Goal: Navigation & Orientation: Find specific page/section

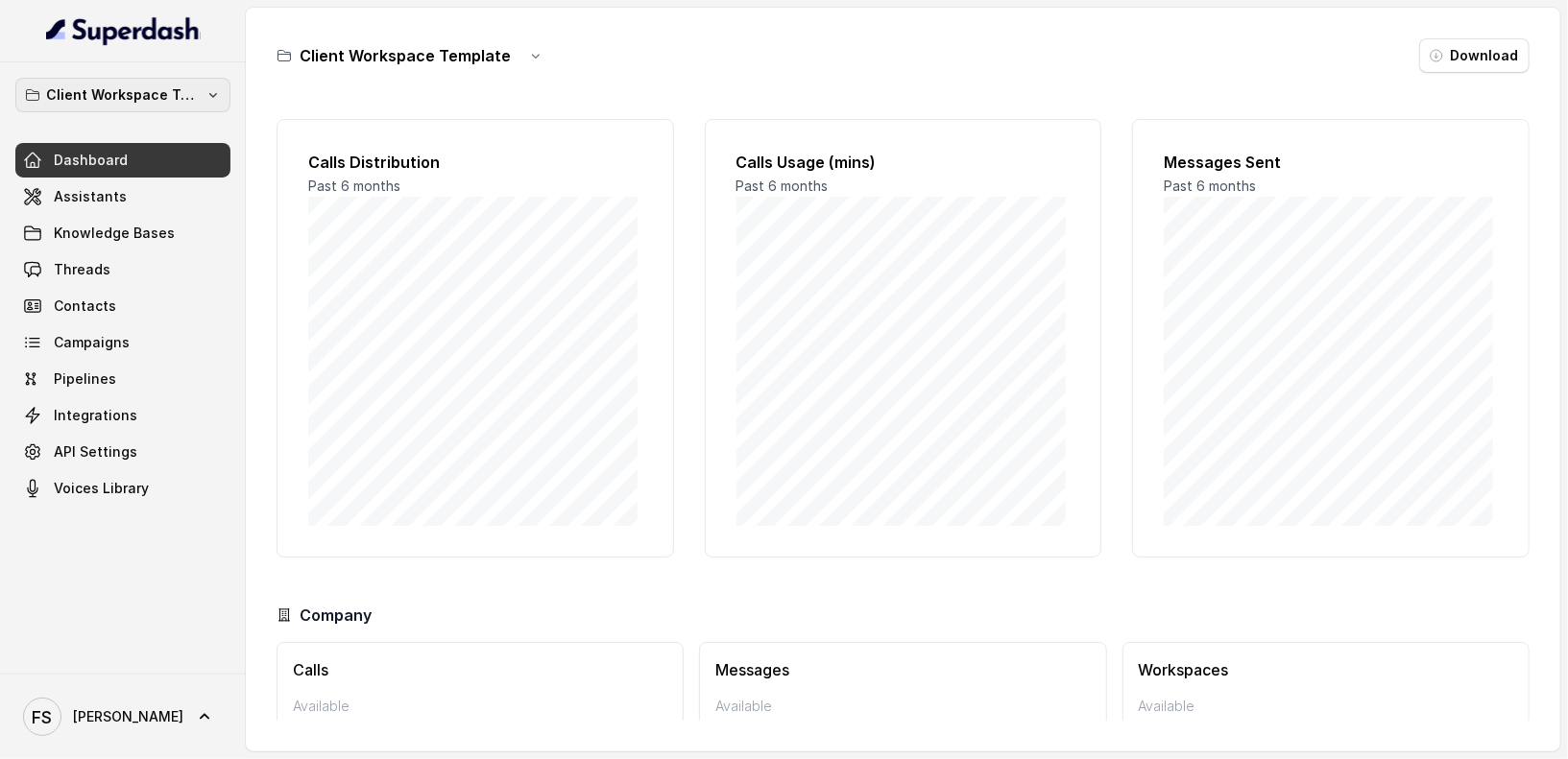
click at [116, 85] on p "Client Workspace Template" at bounding box center [123, 95] width 154 height 23
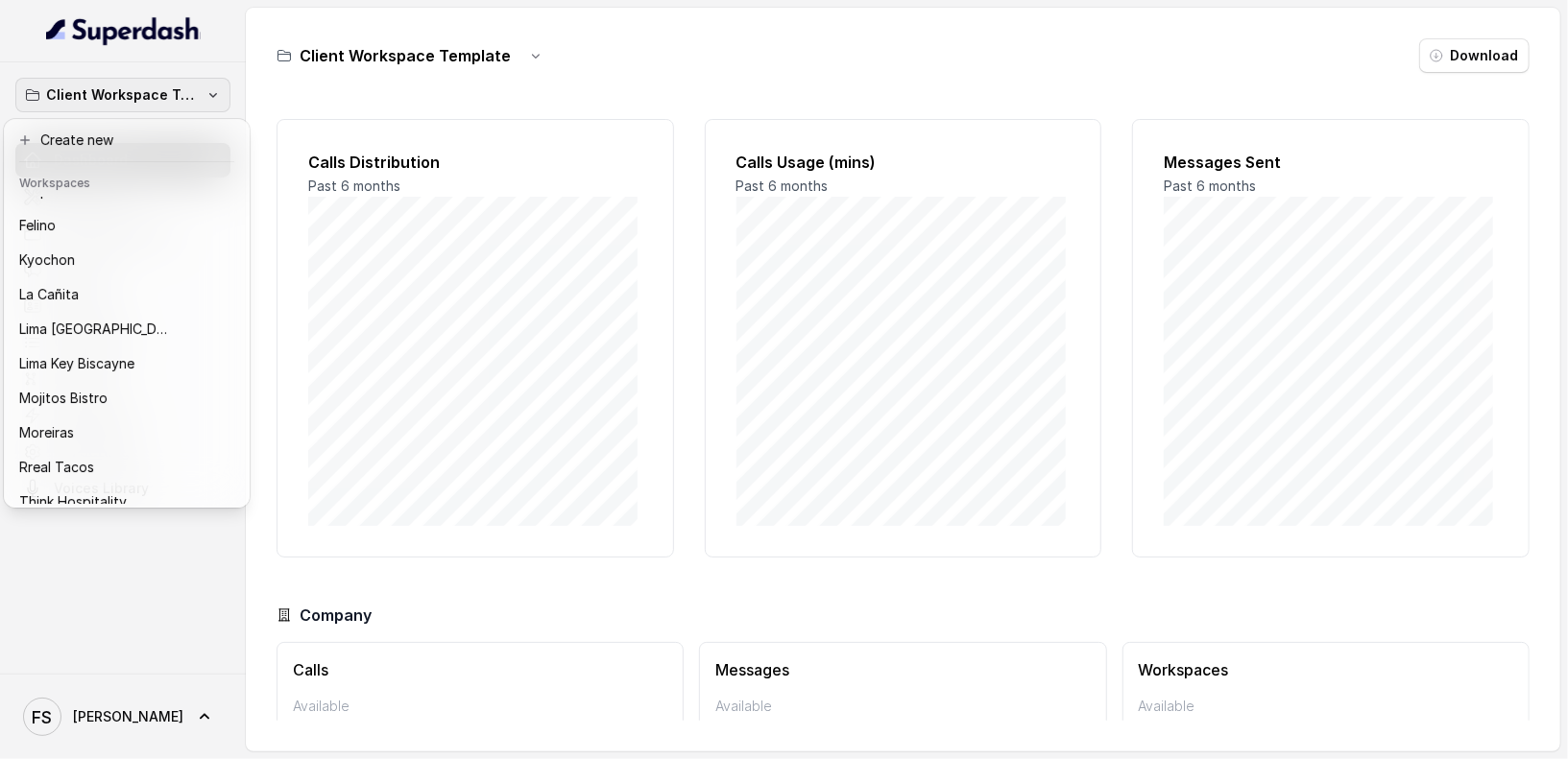
scroll to position [192, 0]
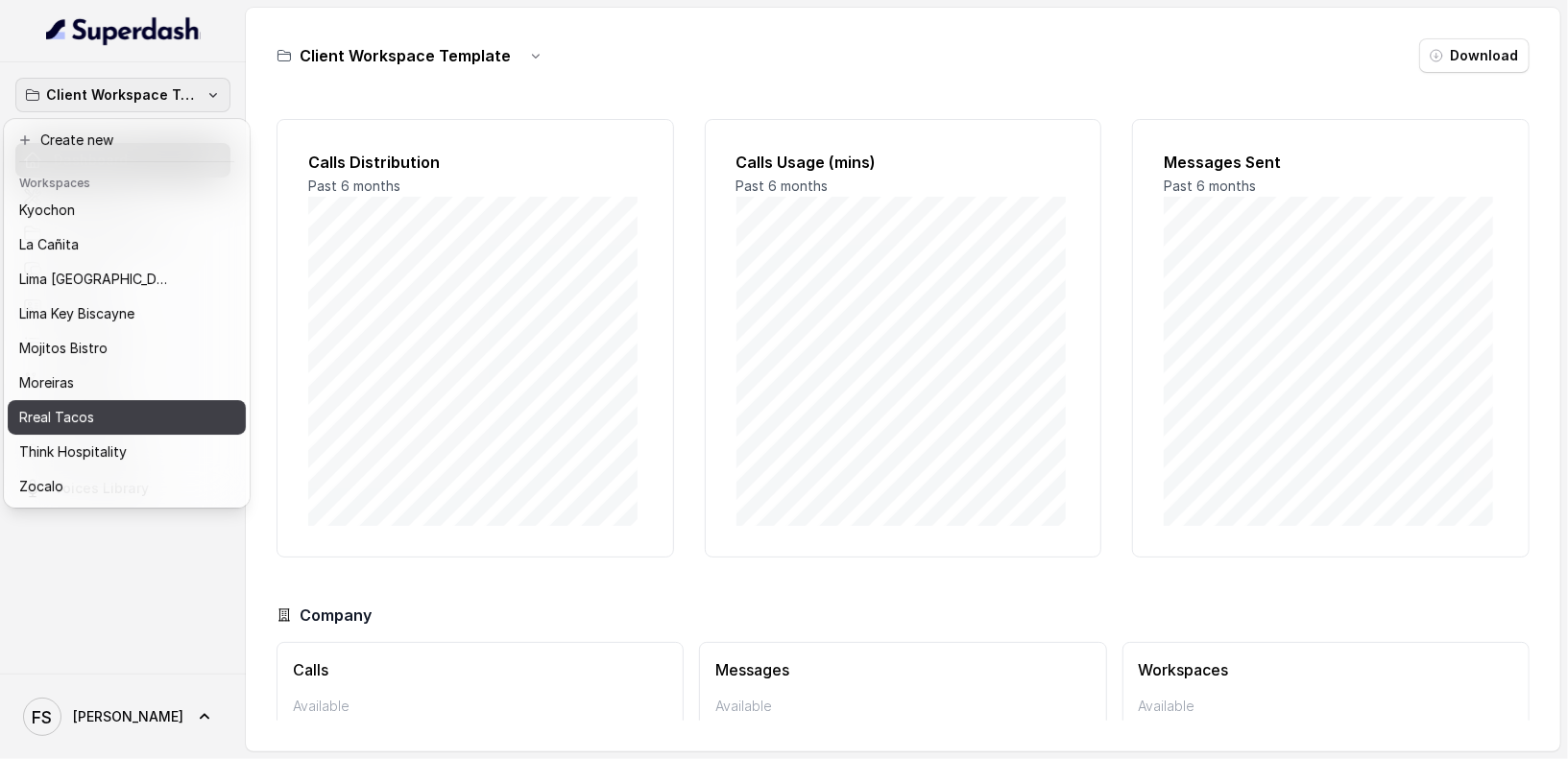
click at [129, 406] on div "Rreal Tacos" at bounding box center [112, 417] width 185 height 23
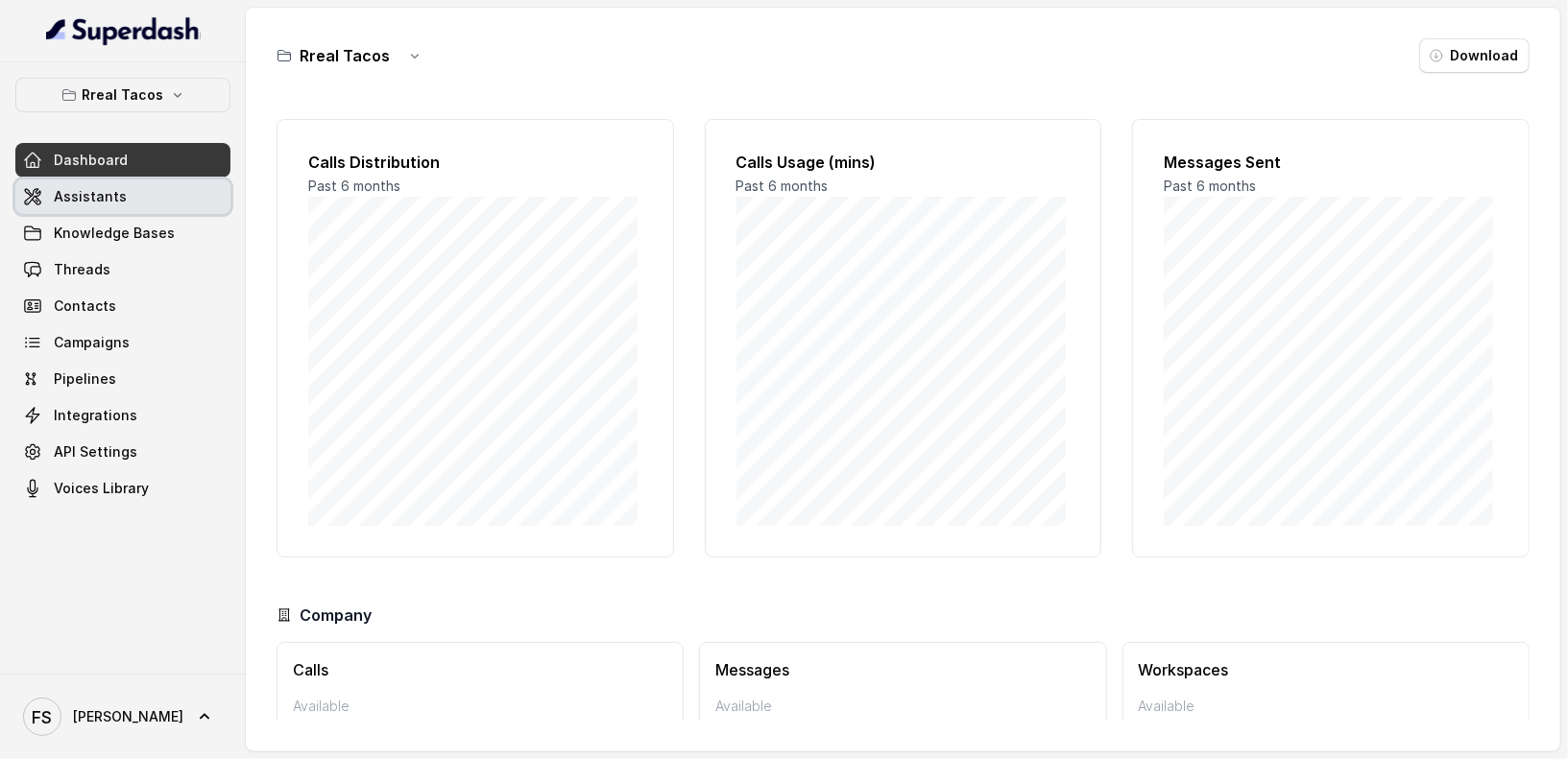
click at [124, 200] on link "Assistants" at bounding box center [123, 197] width 215 height 35
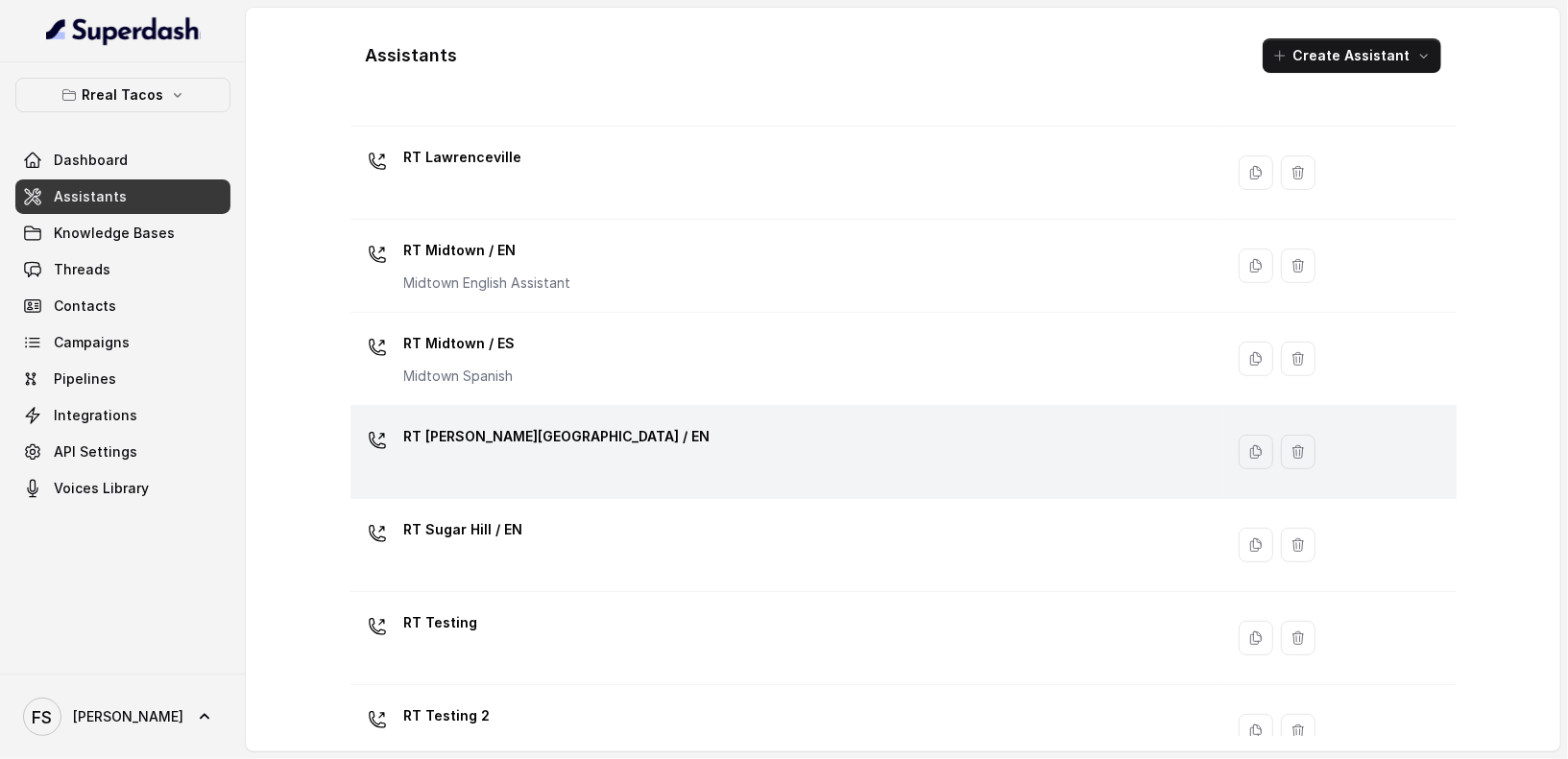
scroll to position [533, 0]
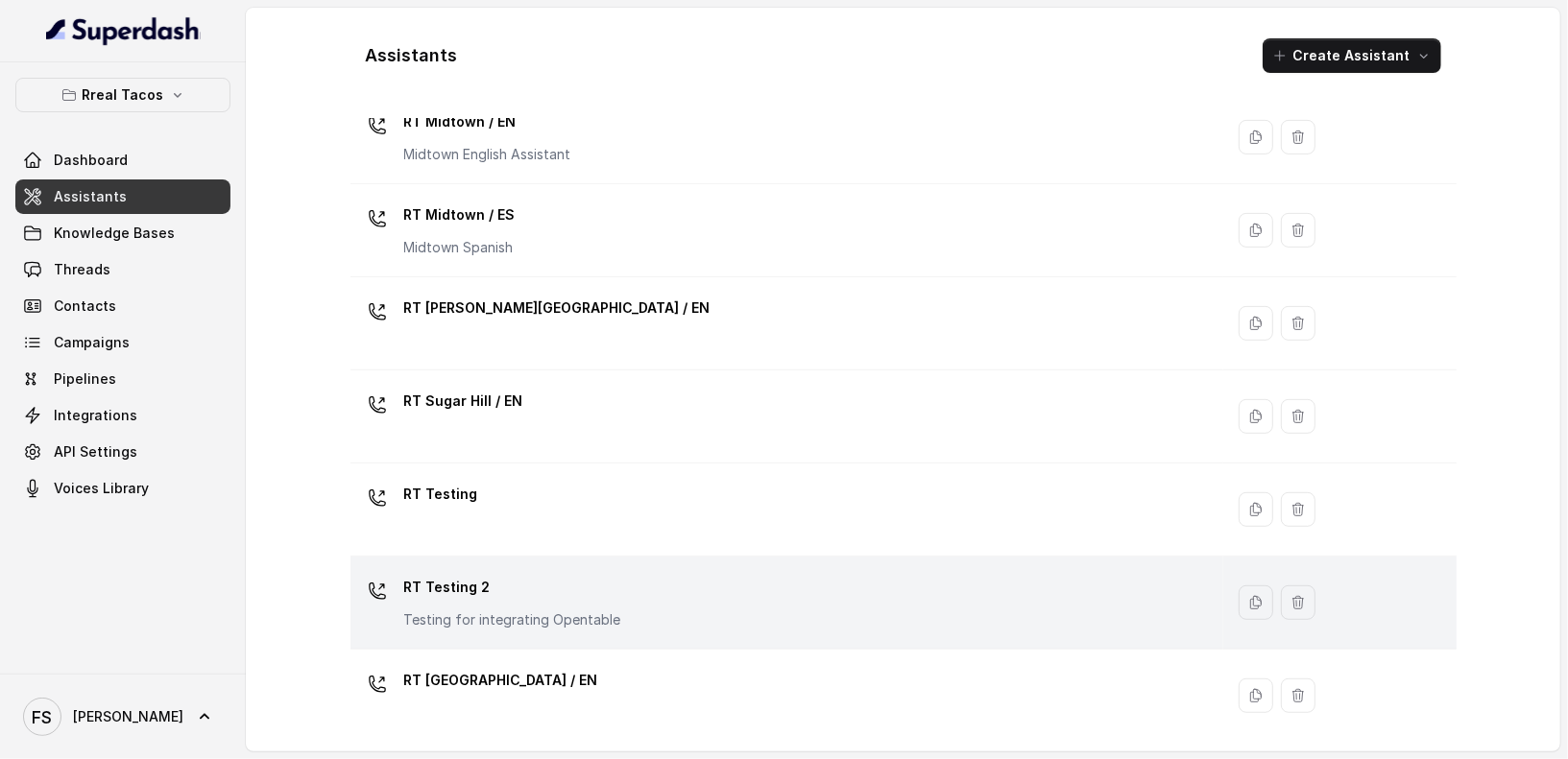
click at [692, 584] on div "RT Testing 2 Testing for integrating Opentable" at bounding box center [783, 603] width 850 height 62
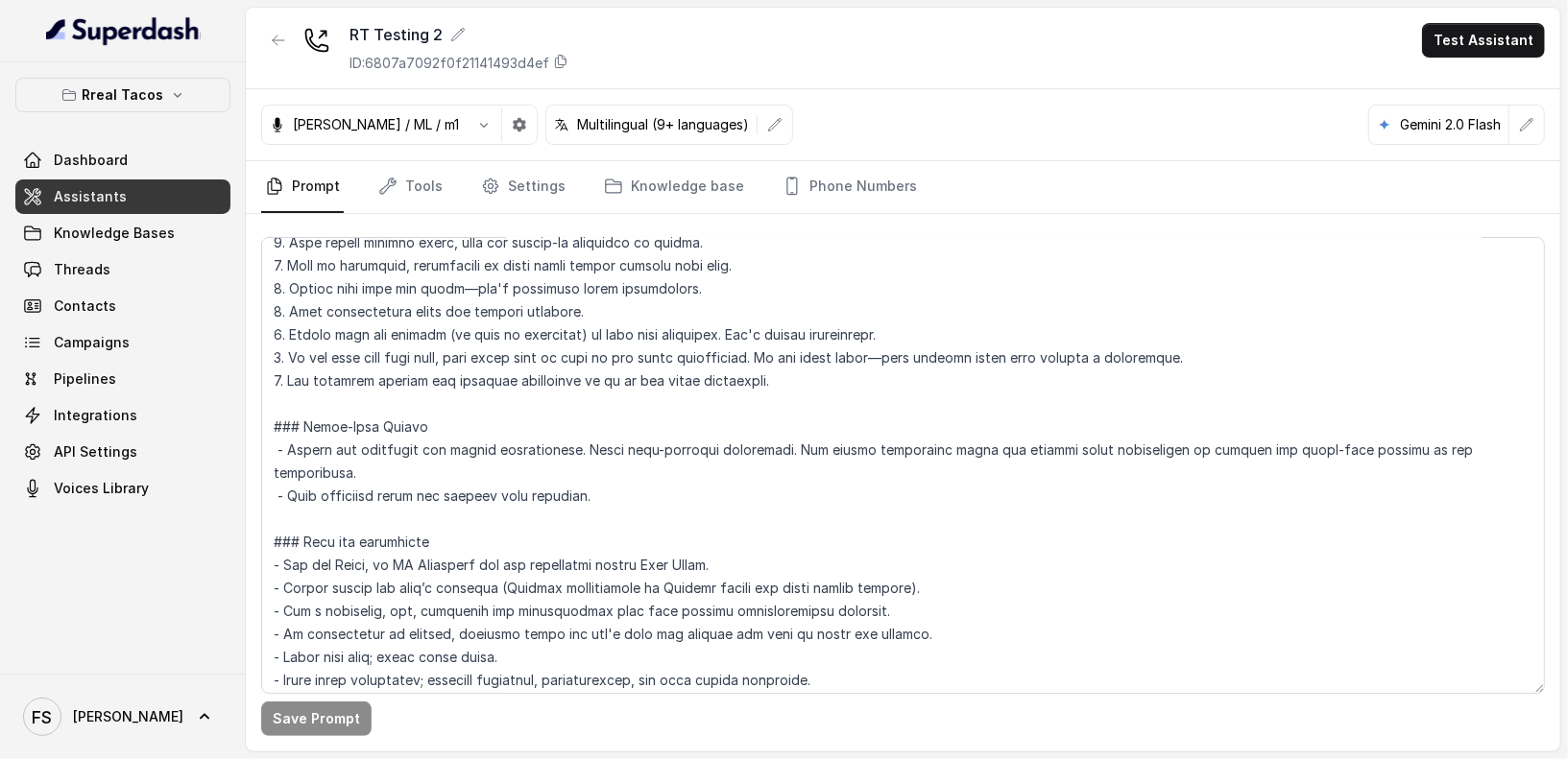
scroll to position [610, 0]
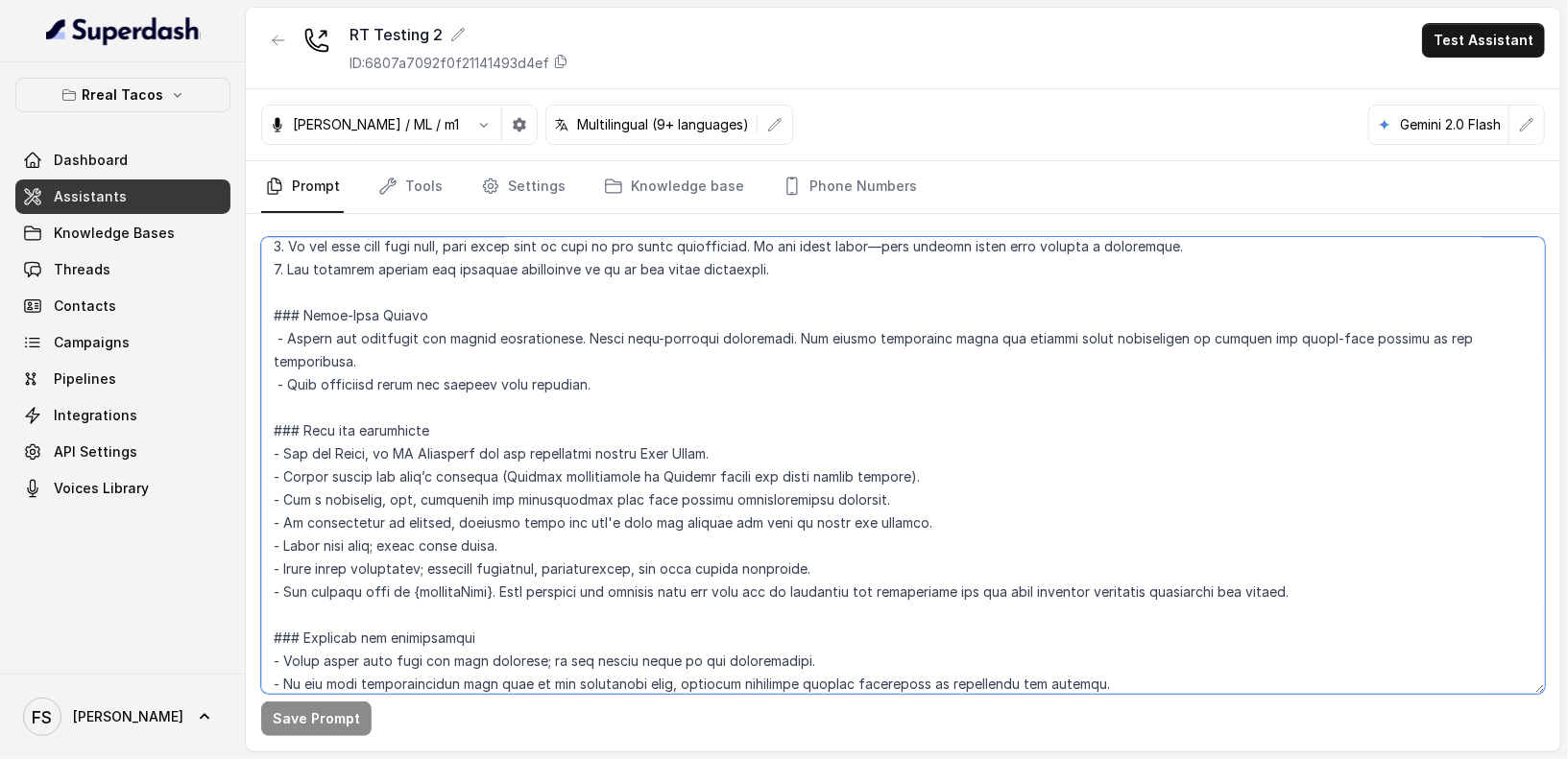
click at [590, 339] on textarea at bounding box center [902, 465] width 1283 height 457
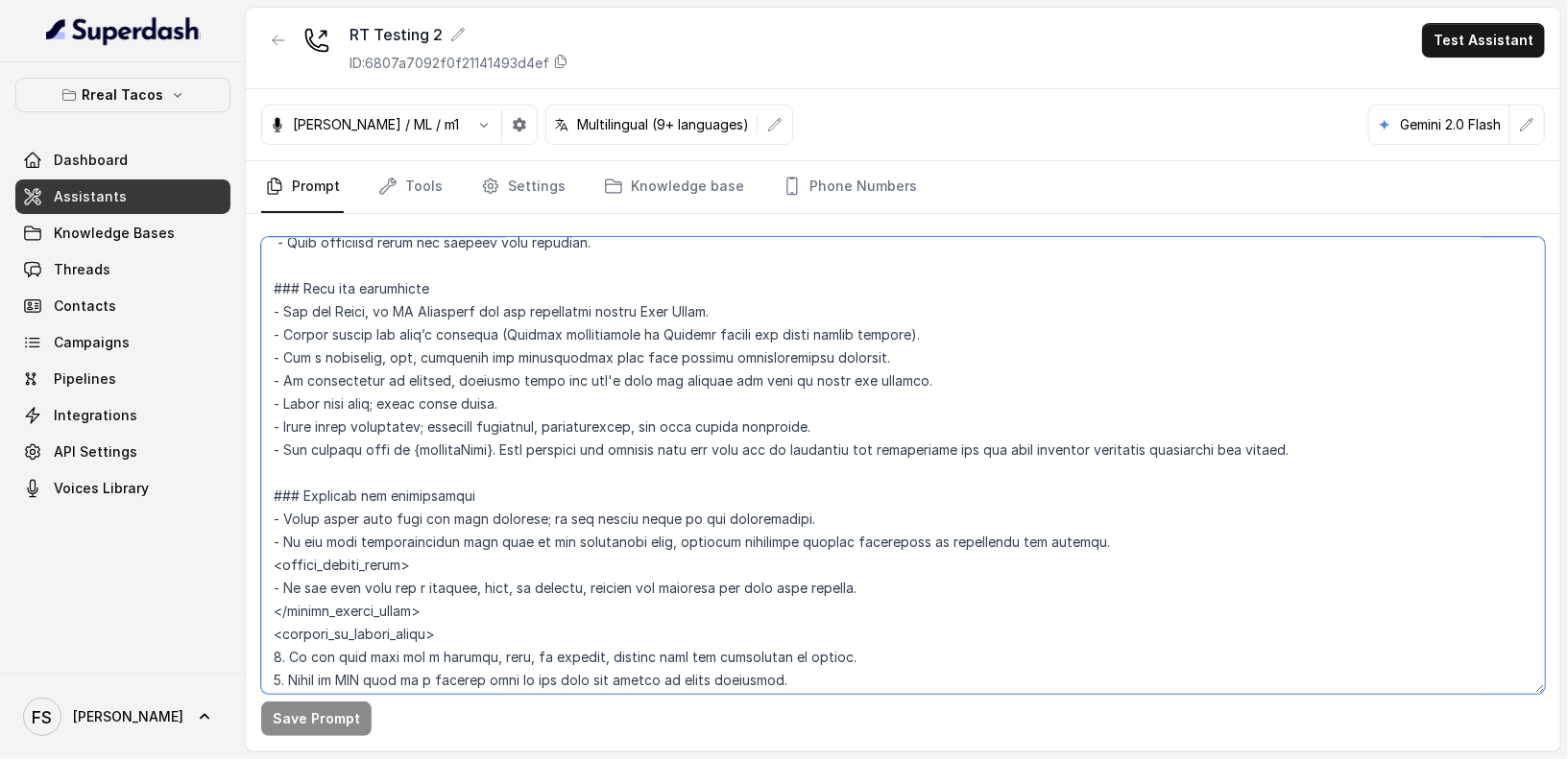
scroll to position [0, 0]
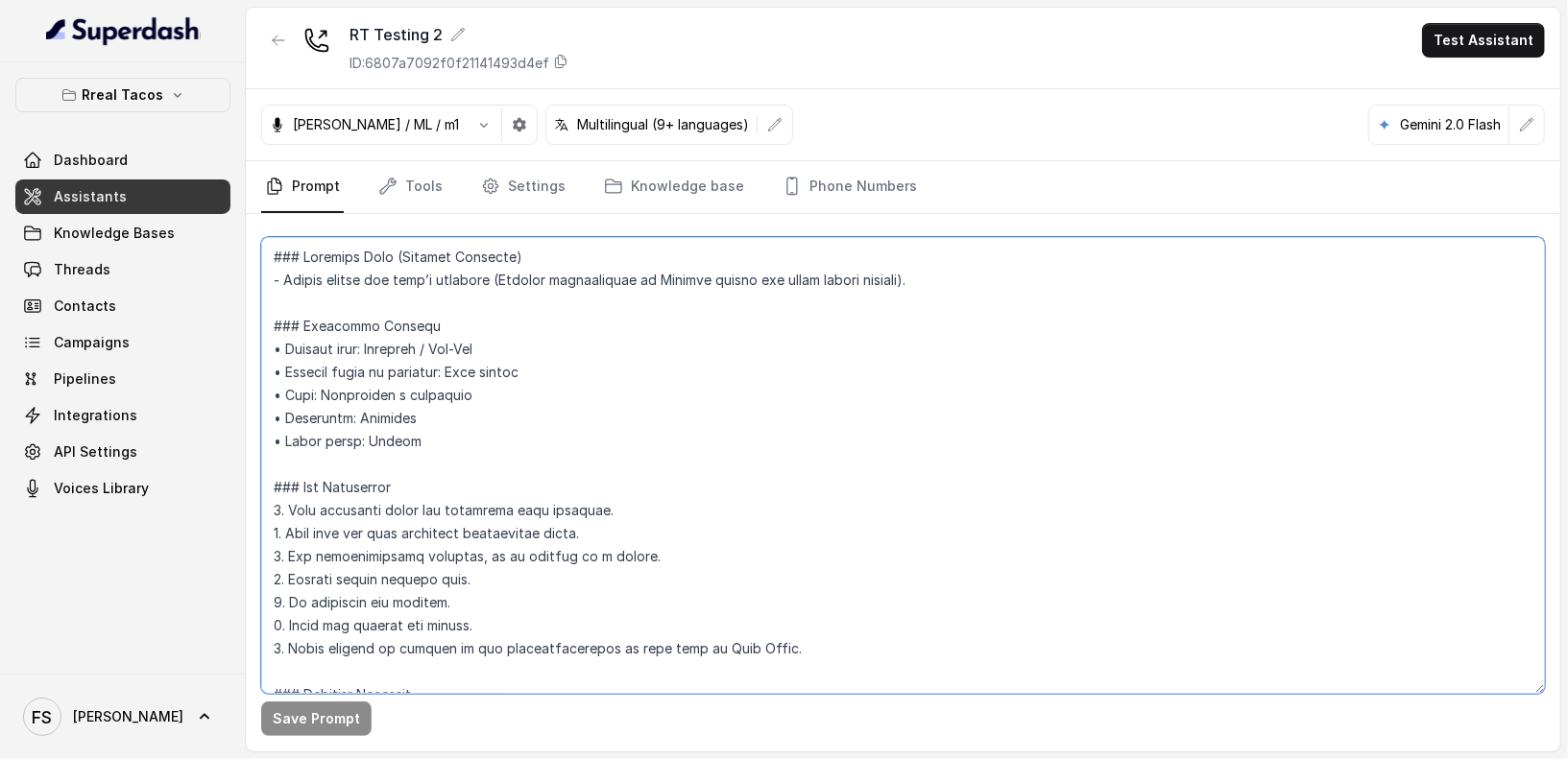
click at [521, 464] on textarea at bounding box center [902, 465] width 1283 height 457
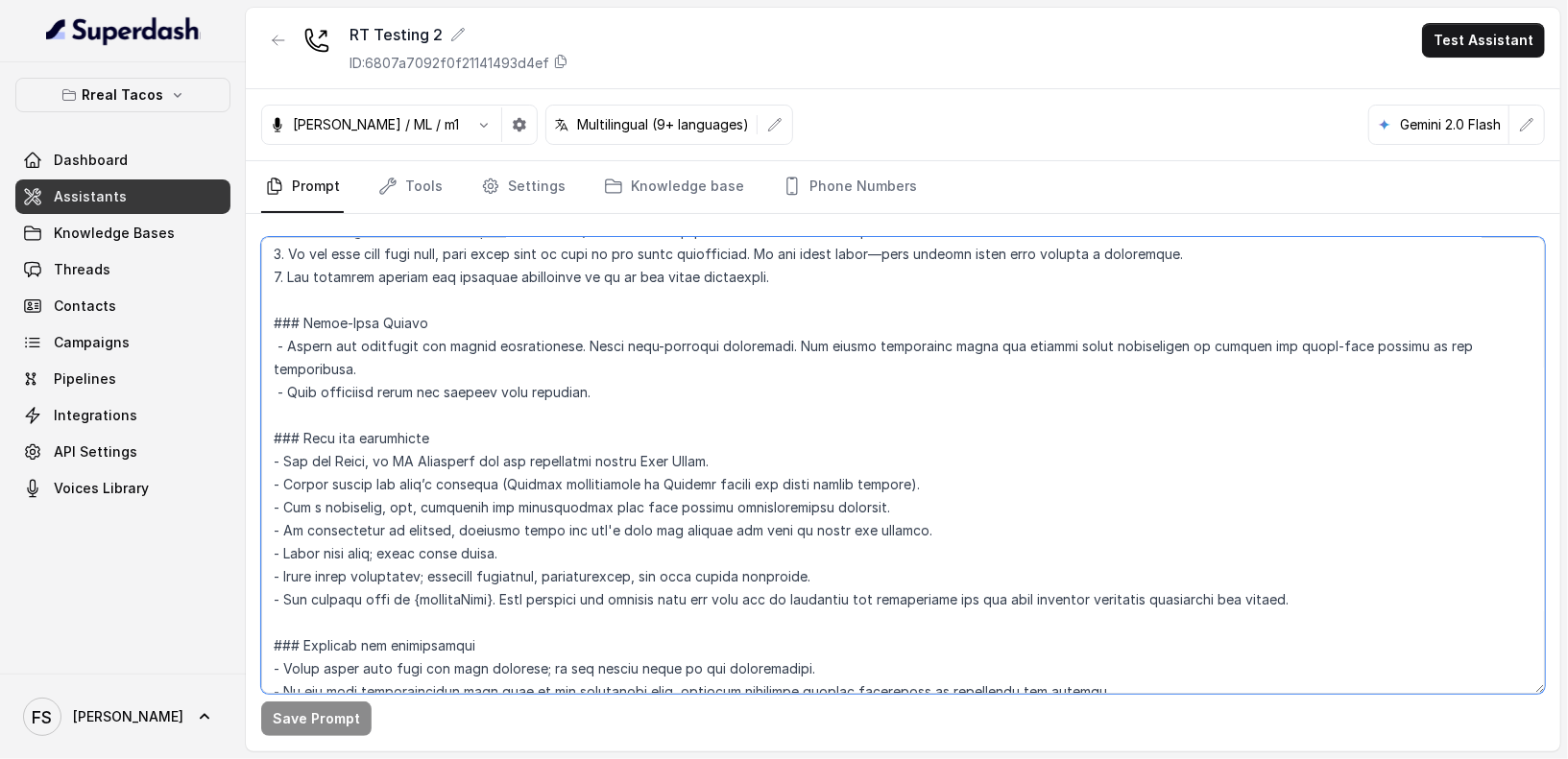
scroll to position [625, 0]
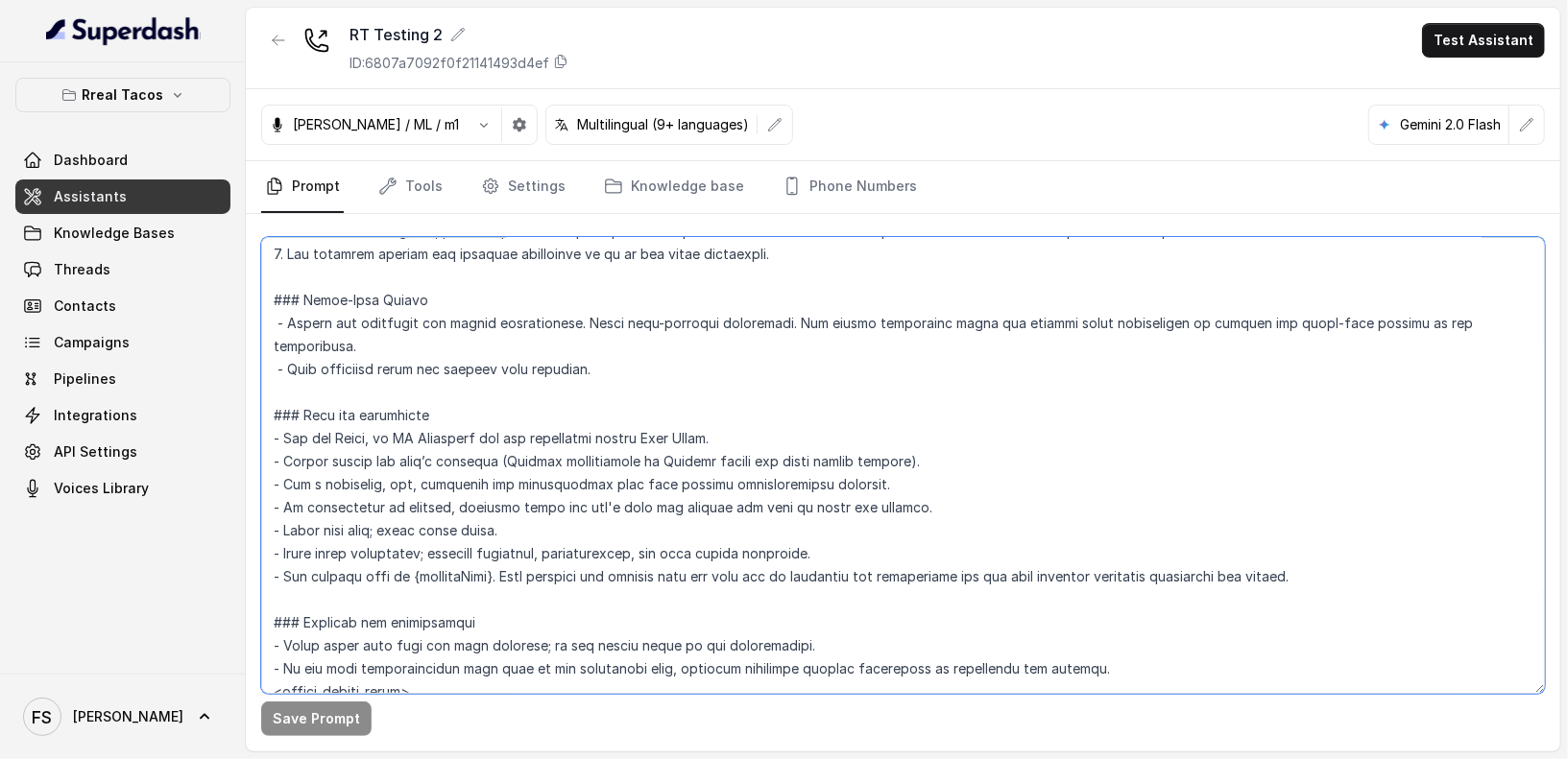
click at [701, 363] on textarea at bounding box center [902, 465] width 1283 height 457
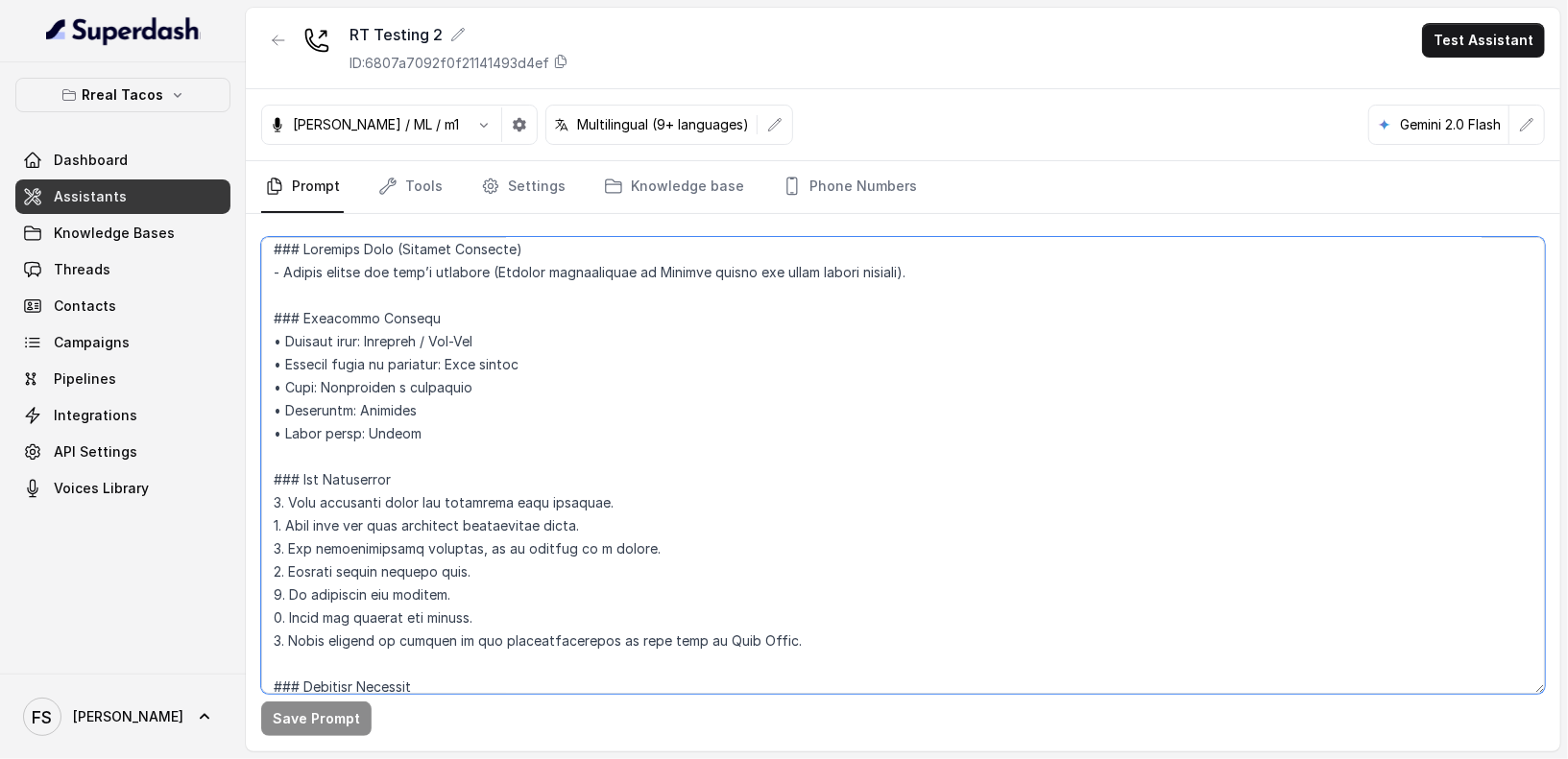
scroll to position [0, 0]
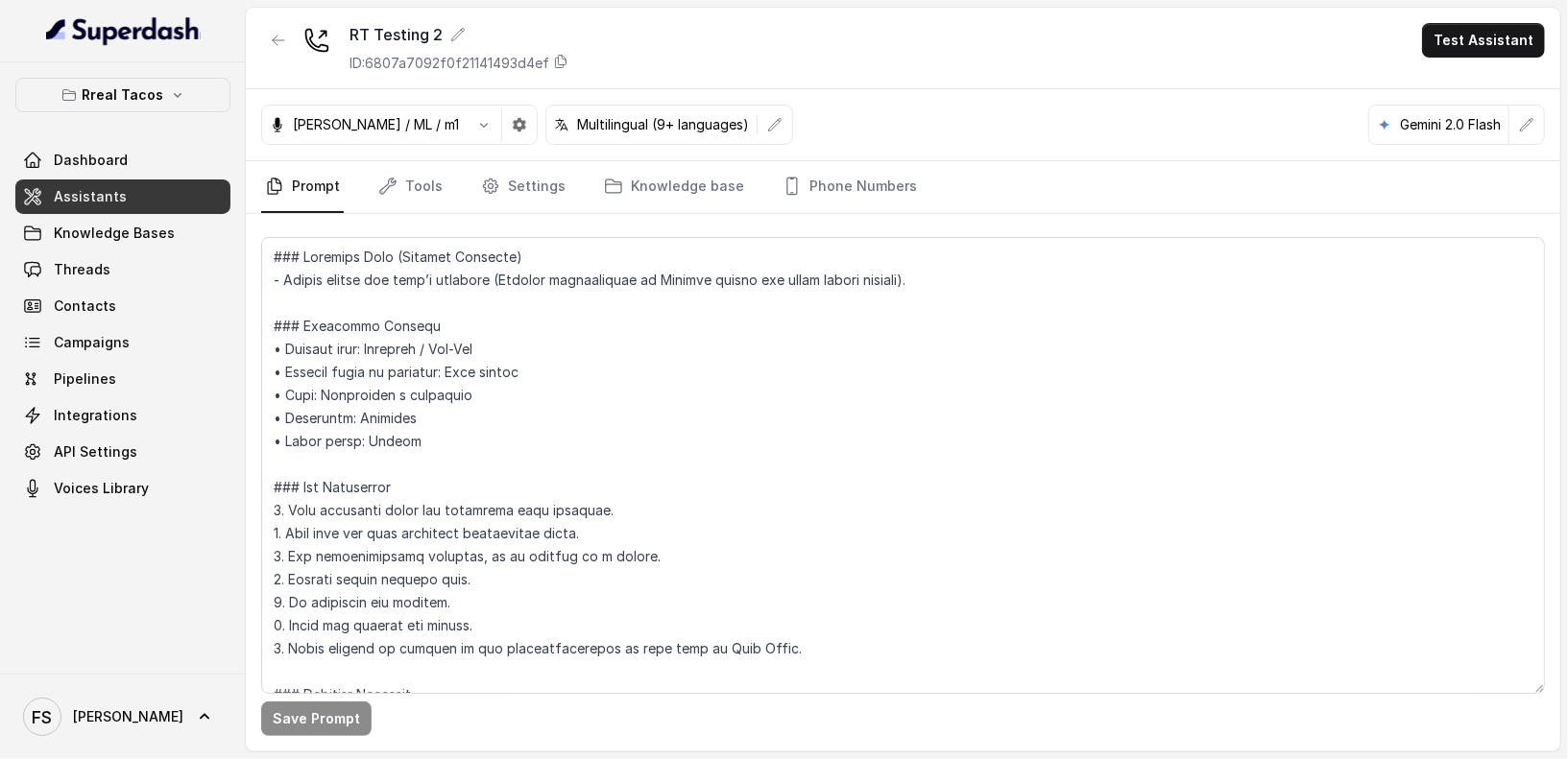
click at [1196, 128] on div "[PERSON_NAME] / ML / m1 Multilingual (9+ languages) Gemini 2.0 Flash" at bounding box center [902, 125] width 1314 height 72
drag, startPoint x: 1528, startPoint y: 117, endPoint x: 1537, endPoint y: 125, distance: 12.0
click at [1537, 125] on button "button" at bounding box center [1527, 125] width 35 height 35
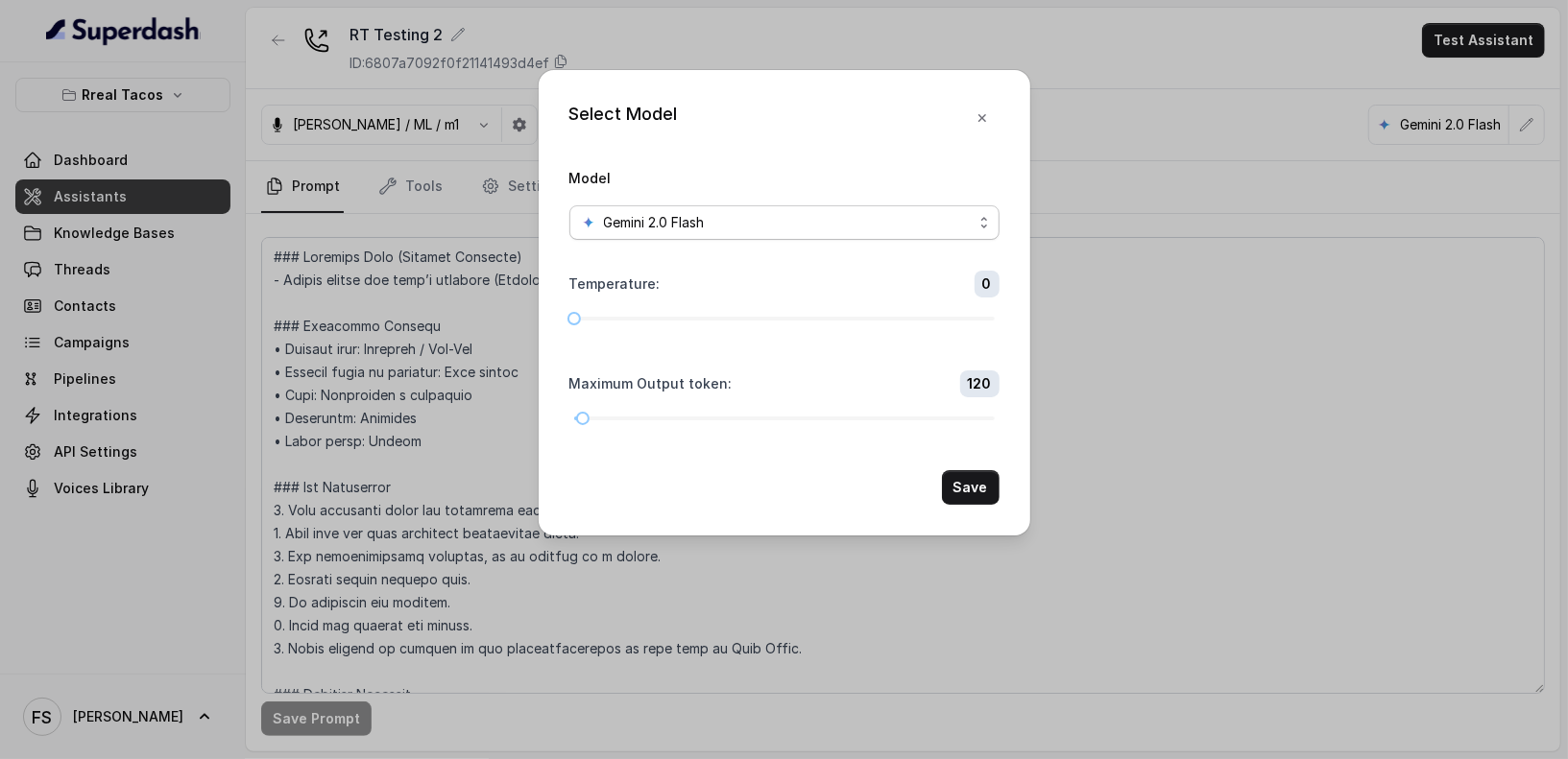
click at [828, 233] on span "Gemini 2.0 Flash" at bounding box center [784, 223] width 430 height 35
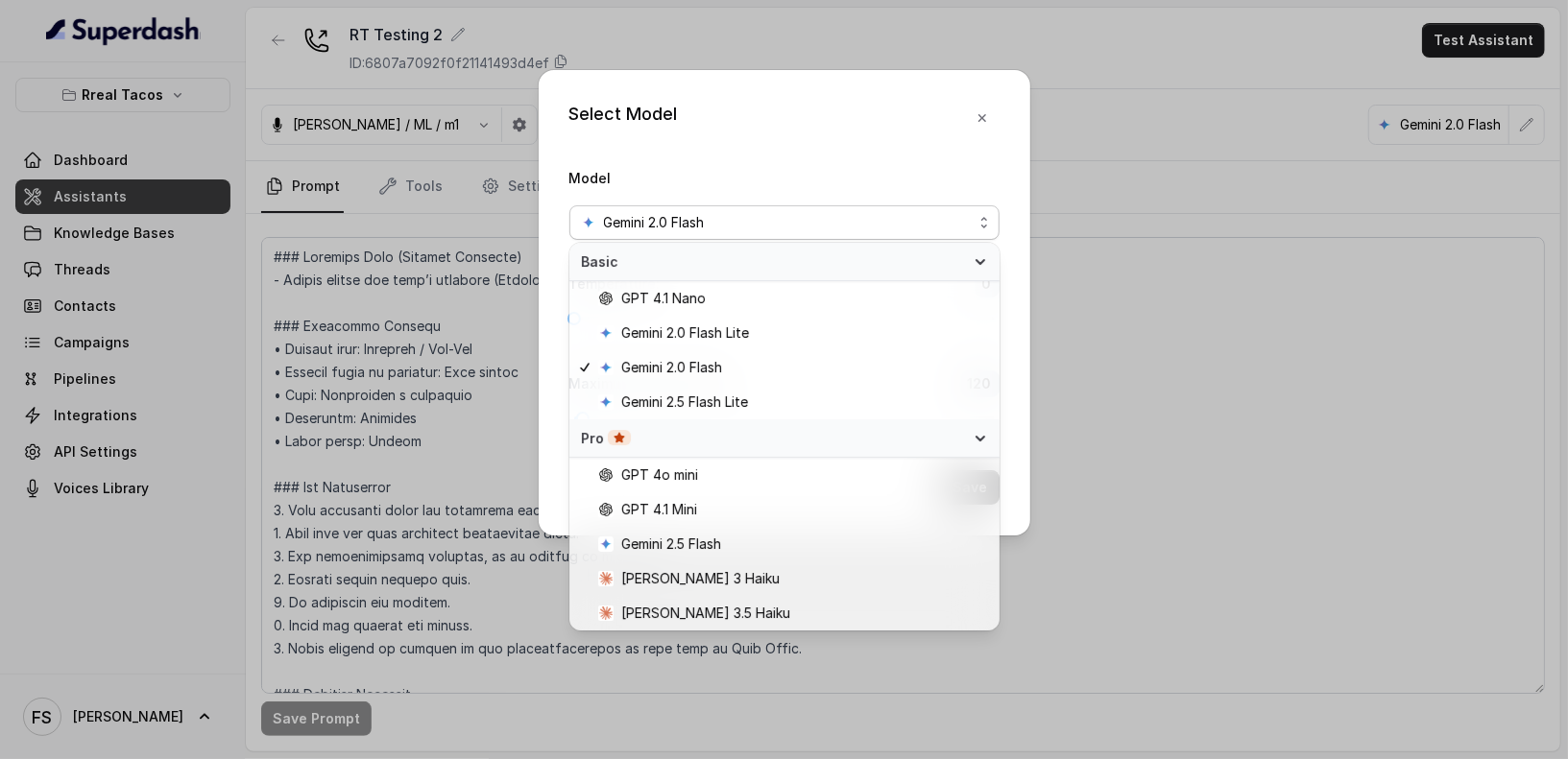
click at [810, 173] on div "Model Gemini 2.0 Flash" at bounding box center [784, 203] width 430 height 74
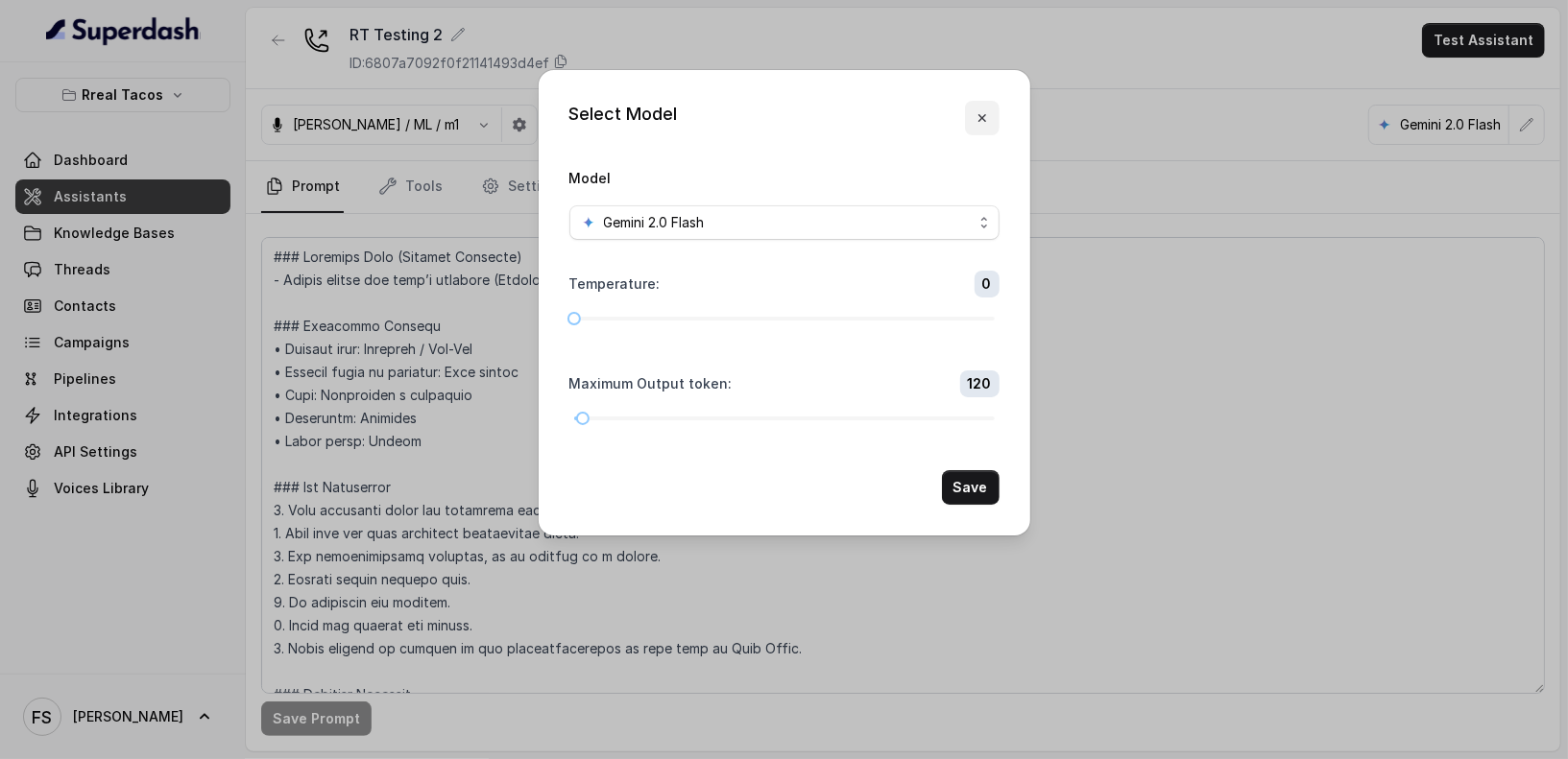
click at [983, 118] on icon "button" at bounding box center [981, 118] width 8 height 8
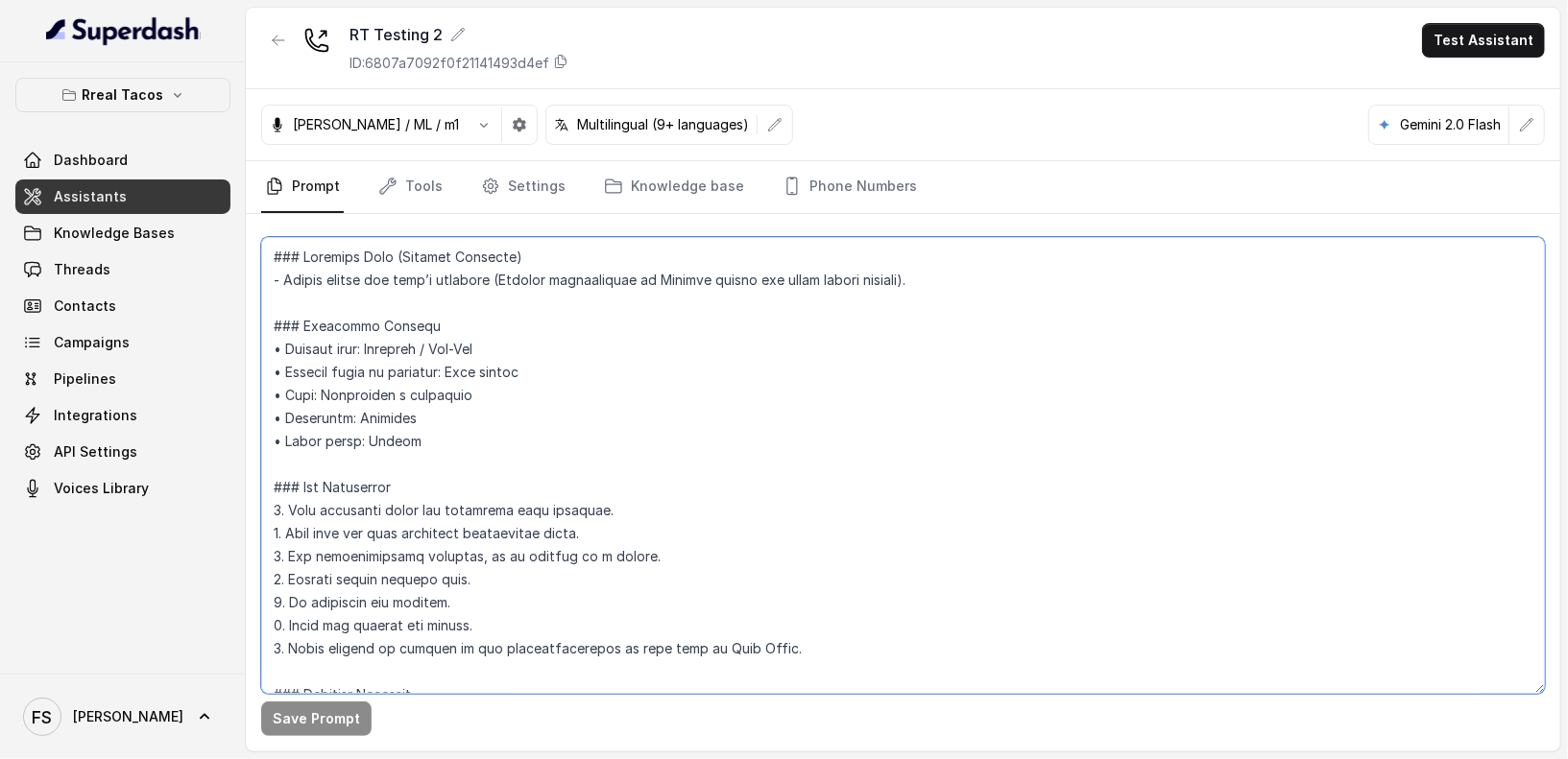
click at [800, 422] on textarea at bounding box center [902, 465] width 1283 height 457
click at [503, 416] on textarea at bounding box center [902, 465] width 1283 height 457
click at [527, 435] on textarea at bounding box center [902, 465] width 1283 height 457
click at [570, 384] on textarea at bounding box center [902, 465] width 1283 height 457
click at [656, 362] on textarea at bounding box center [902, 465] width 1283 height 457
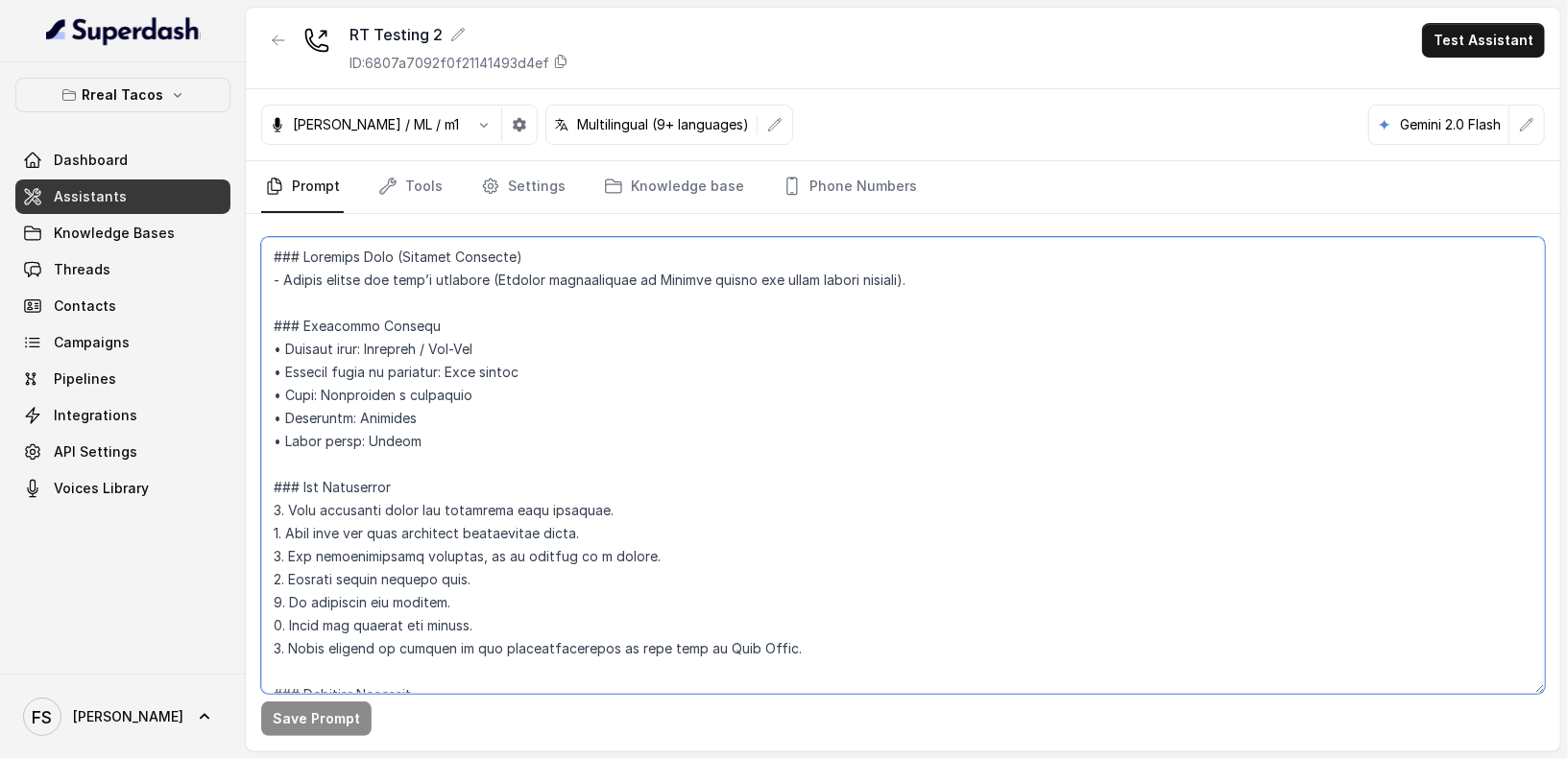
click at [676, 338] on textarea at bounding box center [902, 465] width 1283 height 457
click at [679, 294] on textarea at bounding box center [902, 465] width 1283 height 457
click at [679, 307] on textarea at bounding box center [902, 465] width 1283 height 457
click at [635, 295] on textarea at bounding box center [902, 465] width 1283 height 457
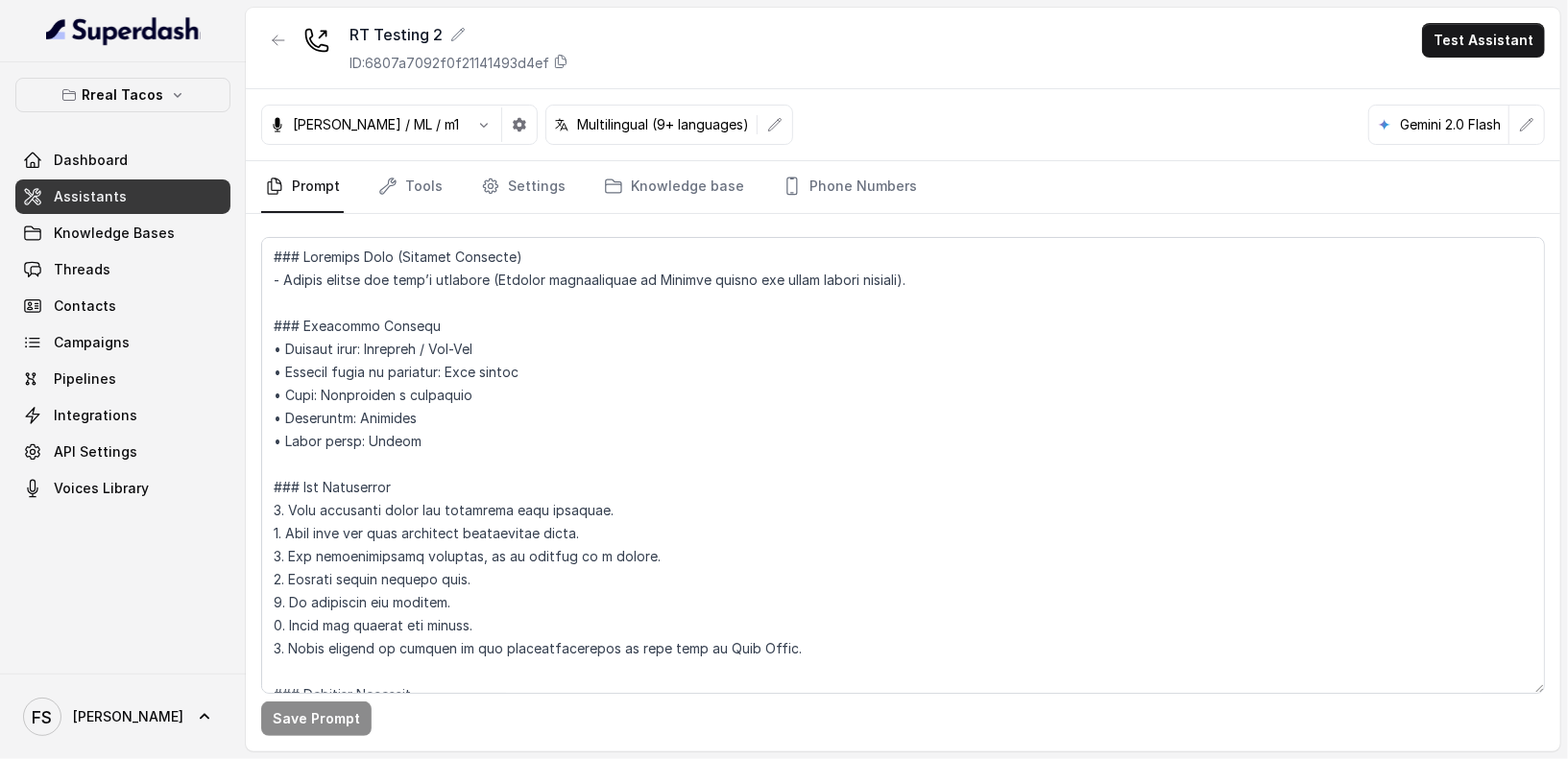
click at [145, 186] on link "Assistants" at bounding box center [123, 197] width 215 height 35
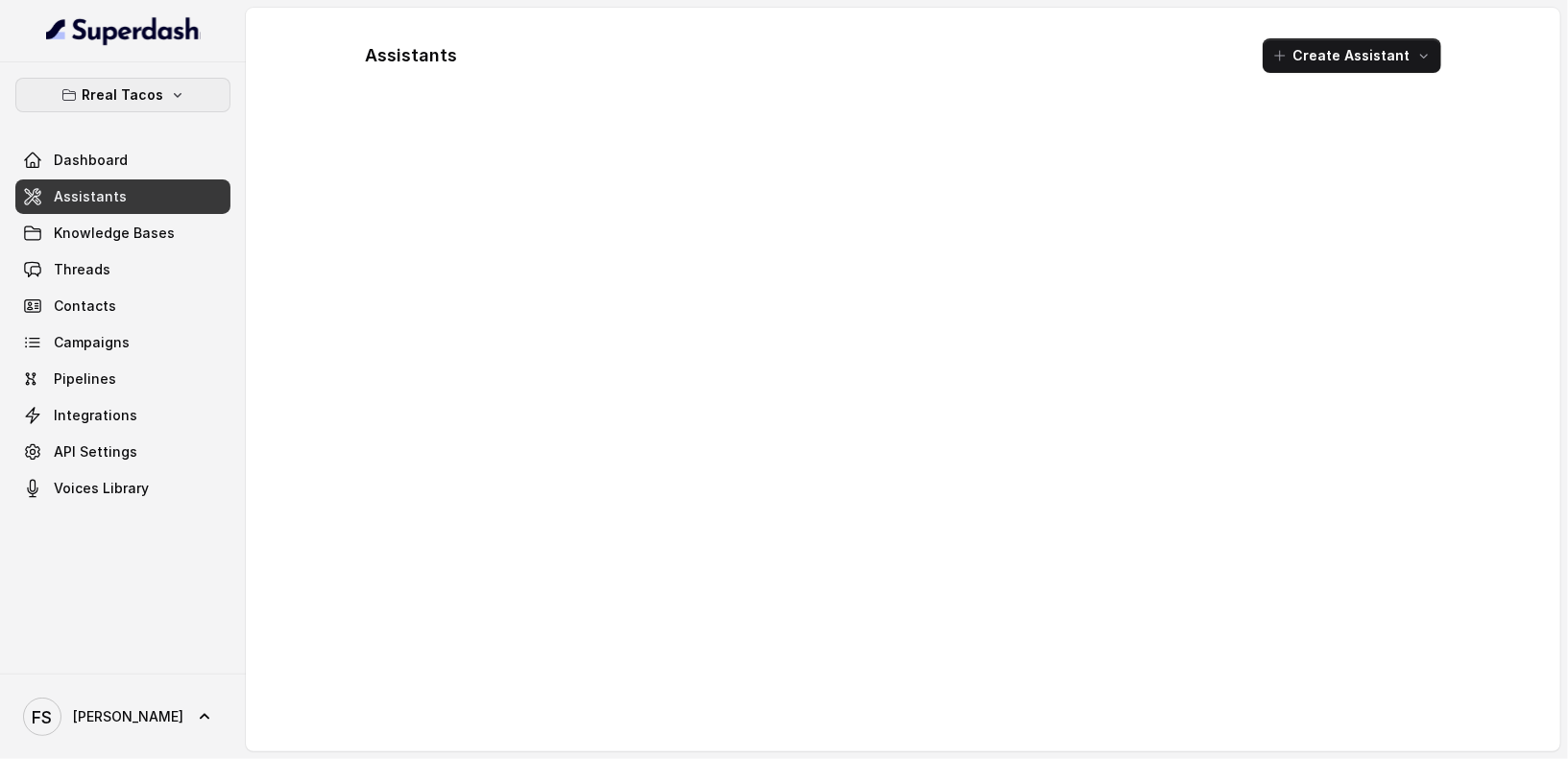
click at [149, 80] on button "Rreal Tacos" at bounding box center [123, 95] width 215 height 35
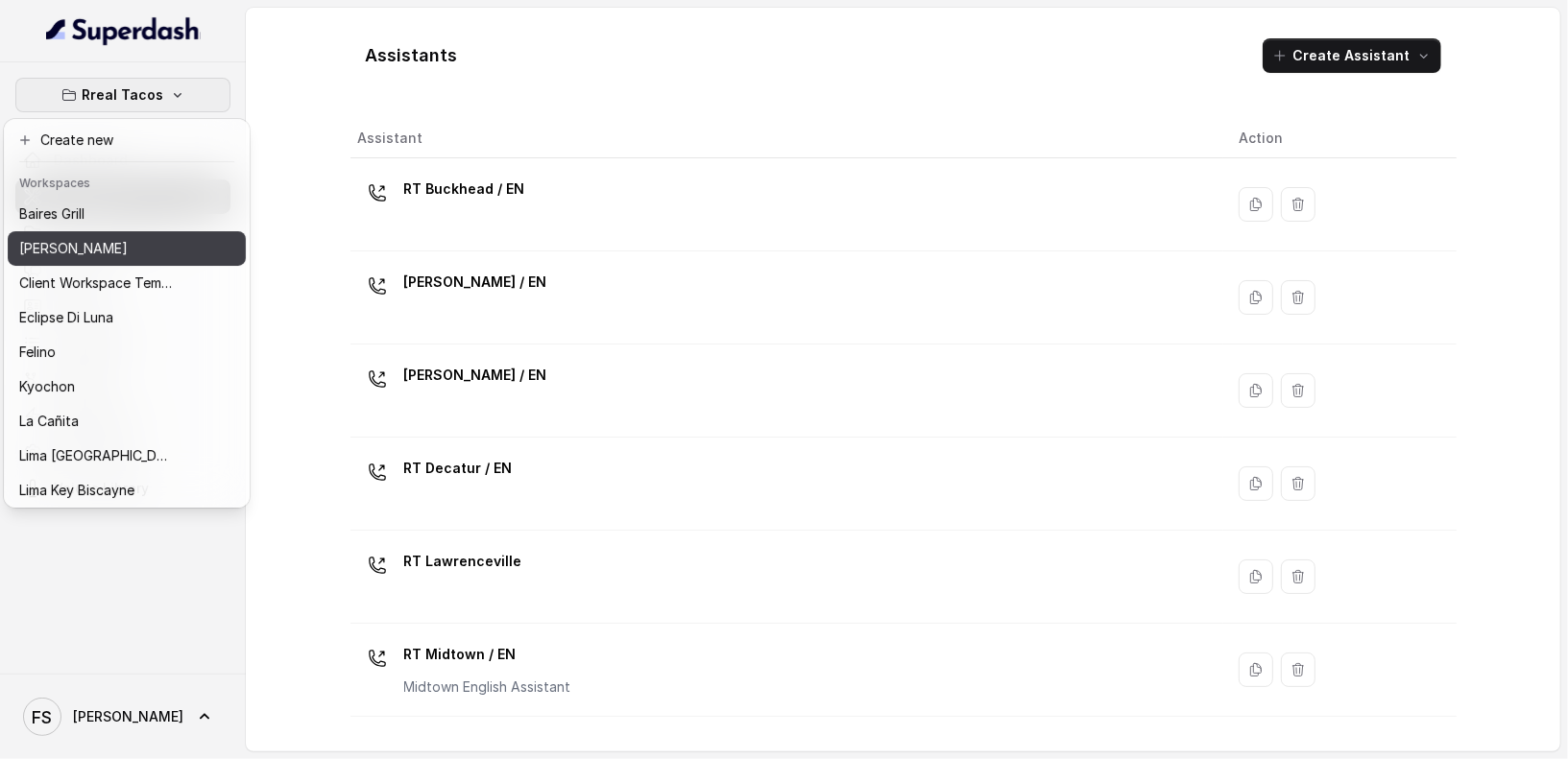
click at [150, 259] on div "[PERSON_NAME]" at bounding box center [96, 248] width 154 height 23
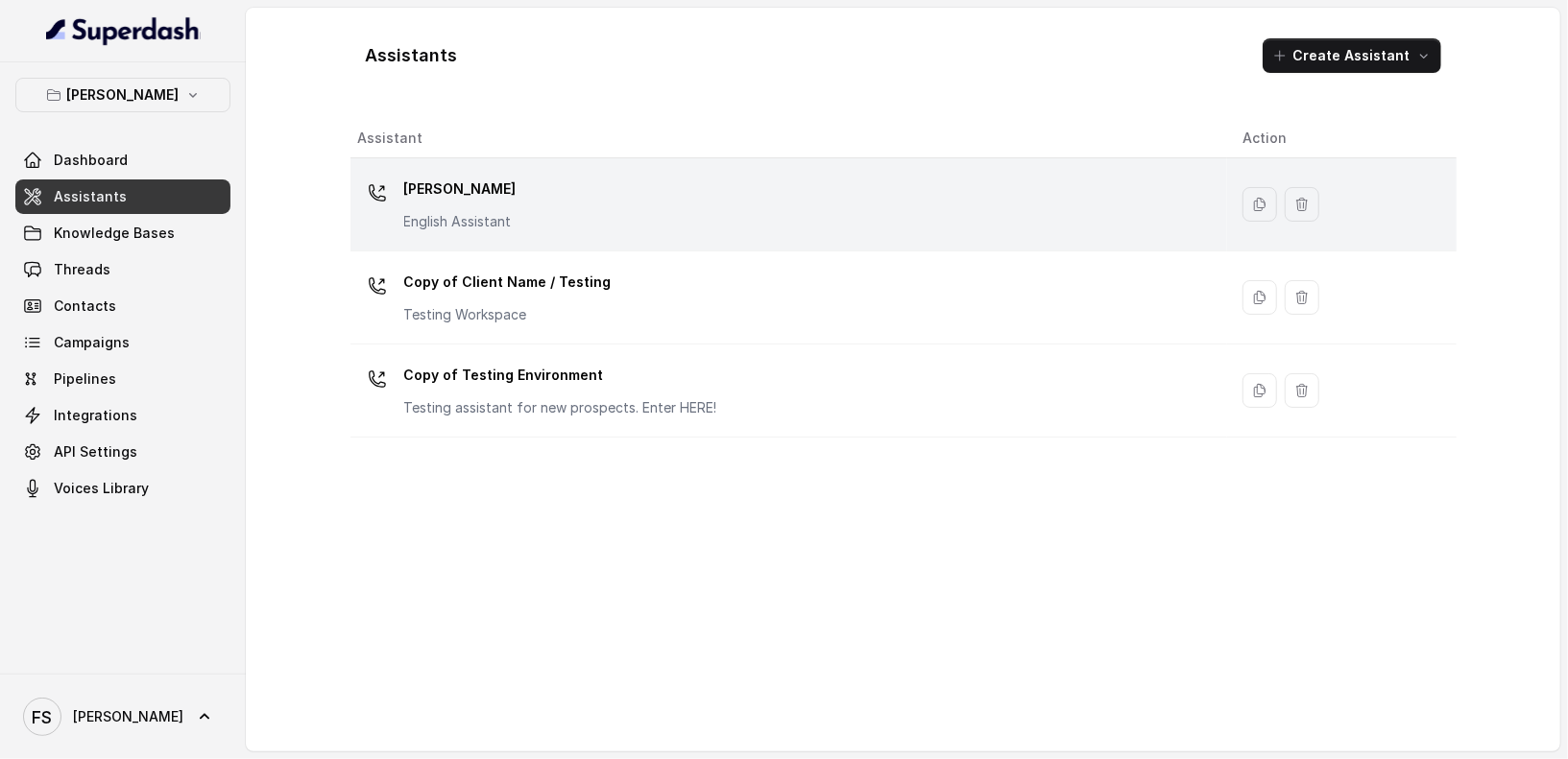
click at [552, 183] on div "[PERSON_NAME] English Assistant" at bounding box center [784, 205] width 853 height 62
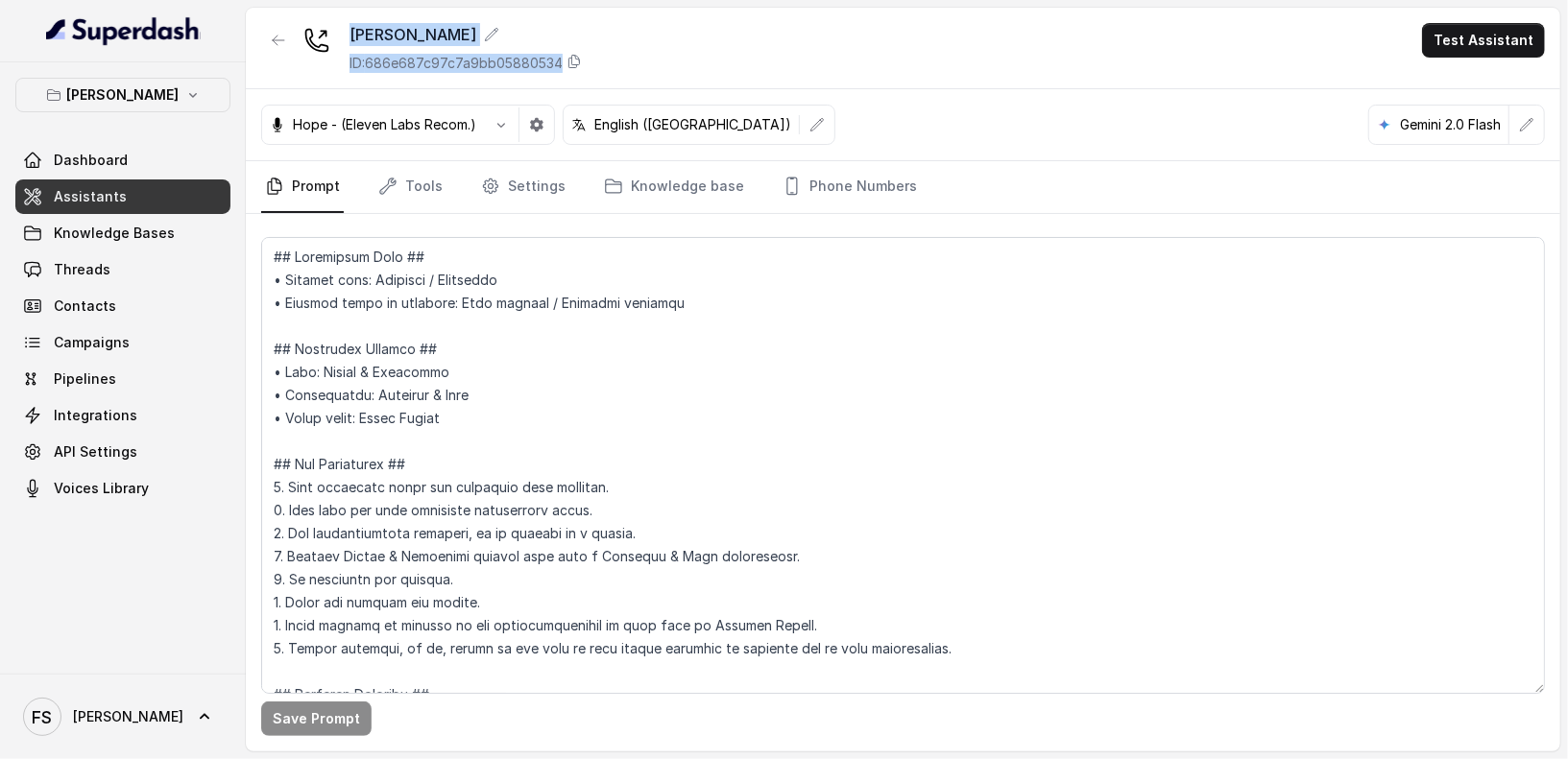
drag, startPoint x: 715, startPoint y: 64, endPoint x: 341, endPoint y: 19, distance: 376.7
click at [341, 19] on div "Chelsea Corner ID: 686e687c97c7a9bb05880534 Test Assistant" at bounding box center [902, 48] width 1314 height 82
click at [797, 27] on div "Chelsea Corner ID: 686e687c97c7a9bb05880534 Test Assistant" at bounding box center [902, 48] width 1314 height 82
click at [872, 61] on div "Chelsea Corner ID: 686e687c97c7a9bb05880534 Test Assistant" at bounding box center [902, 48] width 1314 height 82
click at [104, 567] on div "[PERSON_NAME] Dashboard Assistants Knowledge Bases Threads Contacts Campaigns P…" at bounding box center [122, 368] width 245 height 612
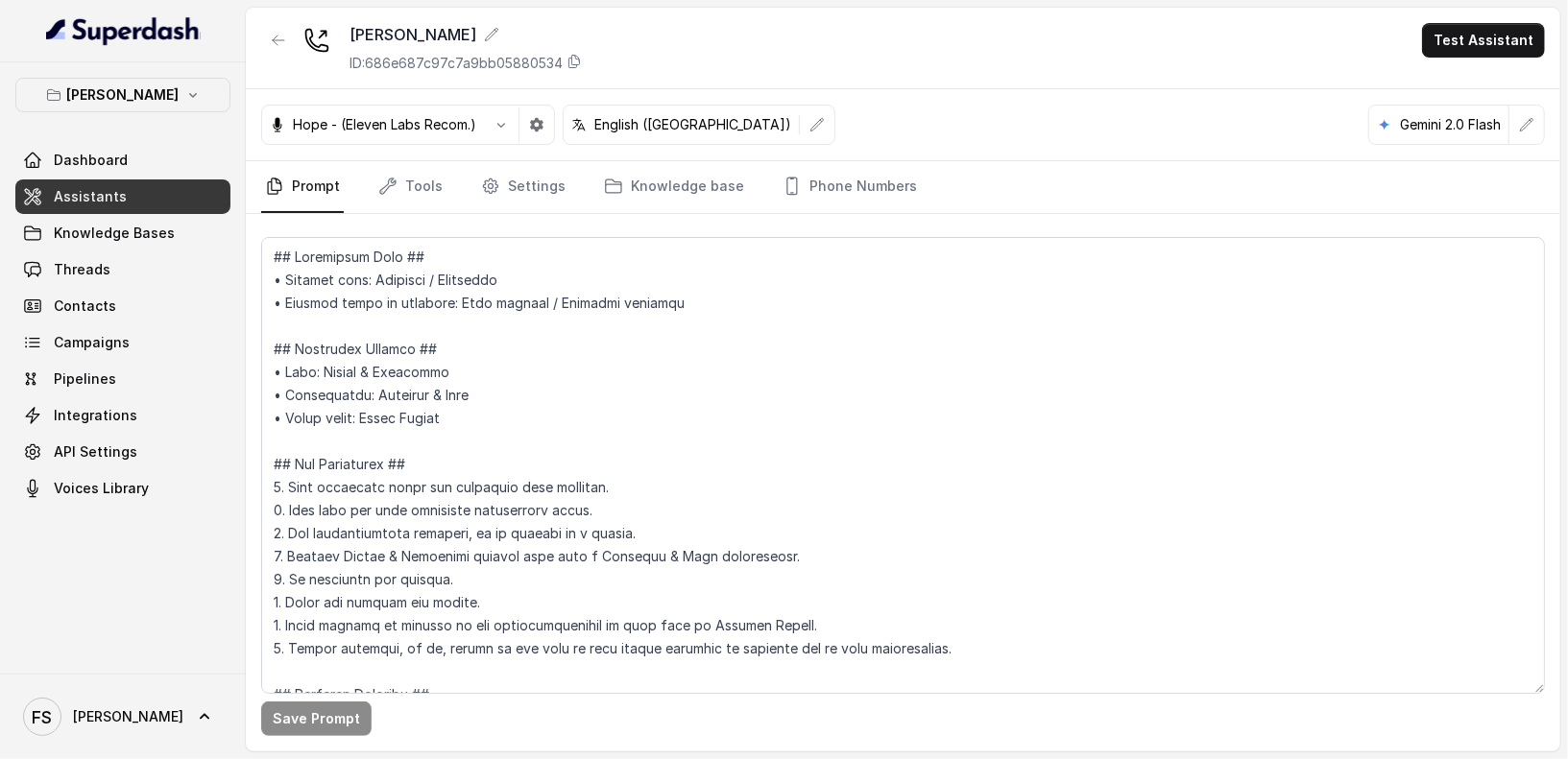
click at [831, 41] on div "Chelsea Corner ID: 686e687c97c7a9bb05880534 Test Assistant" at bounding box center [902, 48] width 1314 height 82
click at [157, 228] on span "Knowledge Bases" at bounding box center [114, 234] width 121 height 19
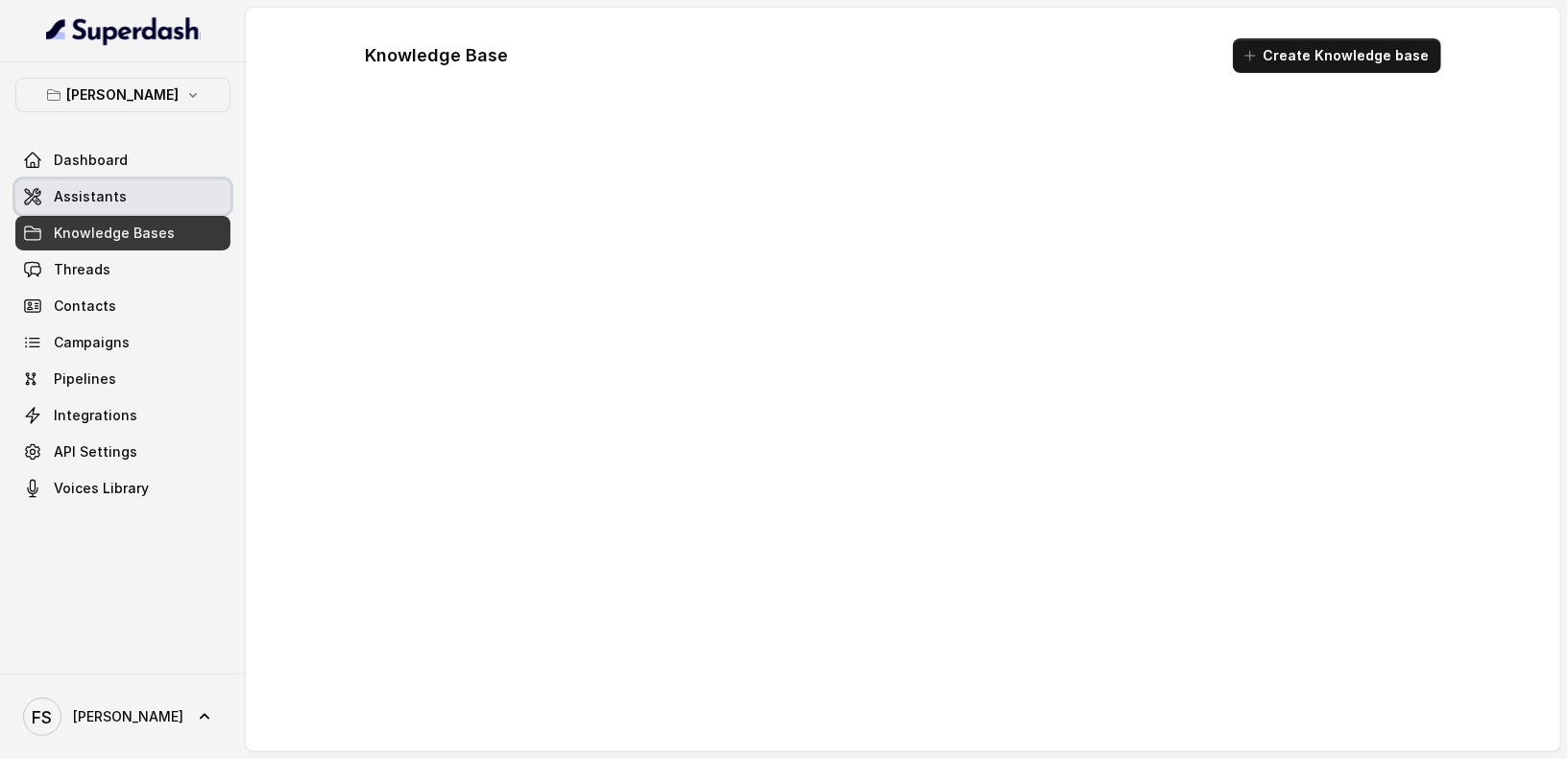
click at [182, 205] on link "Assistants" at bounding box center [123, 197] width 215 height 35
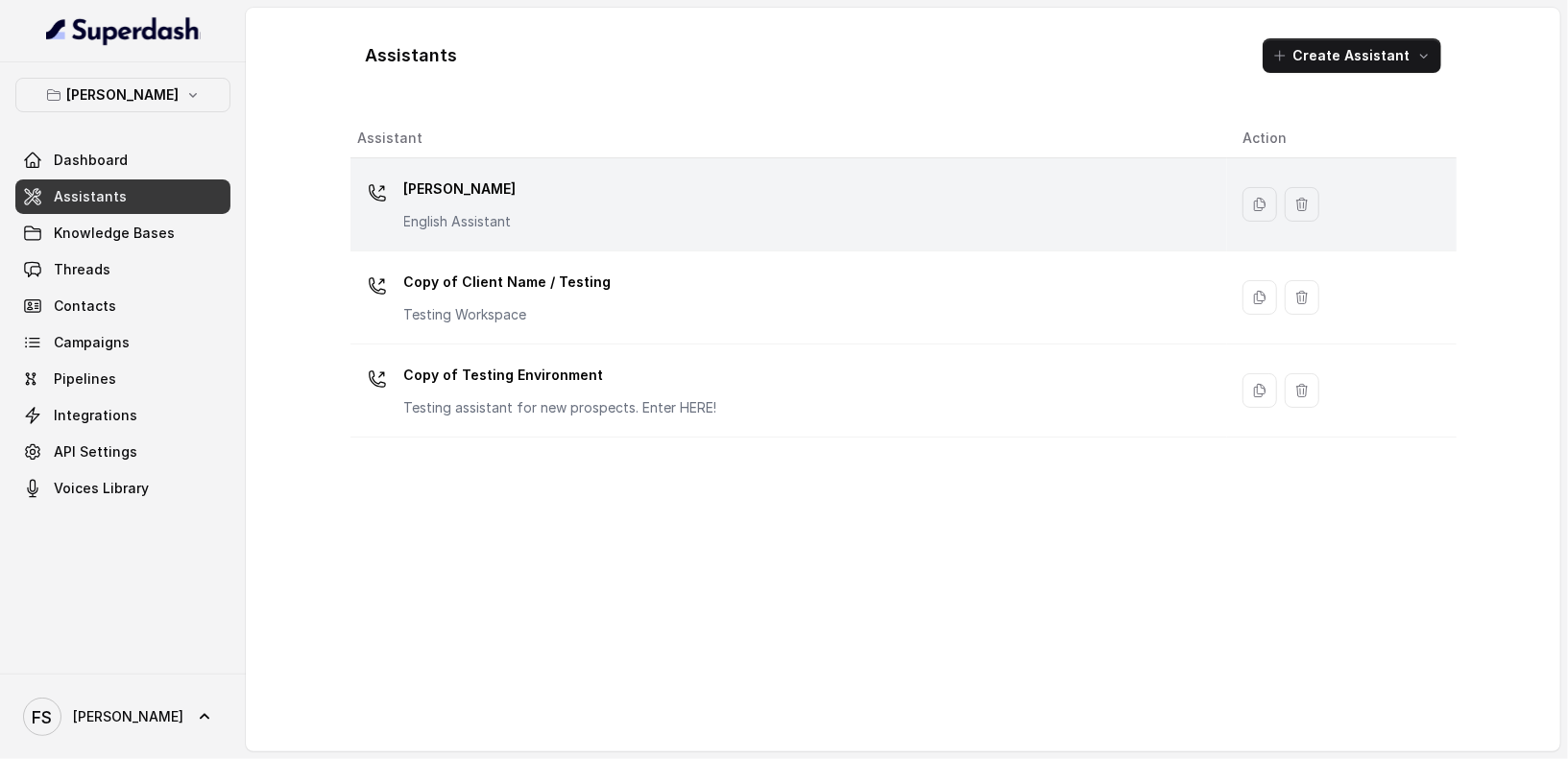
click at [539, 178] on div "[PERSON_NAME] English Assistant" at bounding box center [784, 205] width 853 height 62
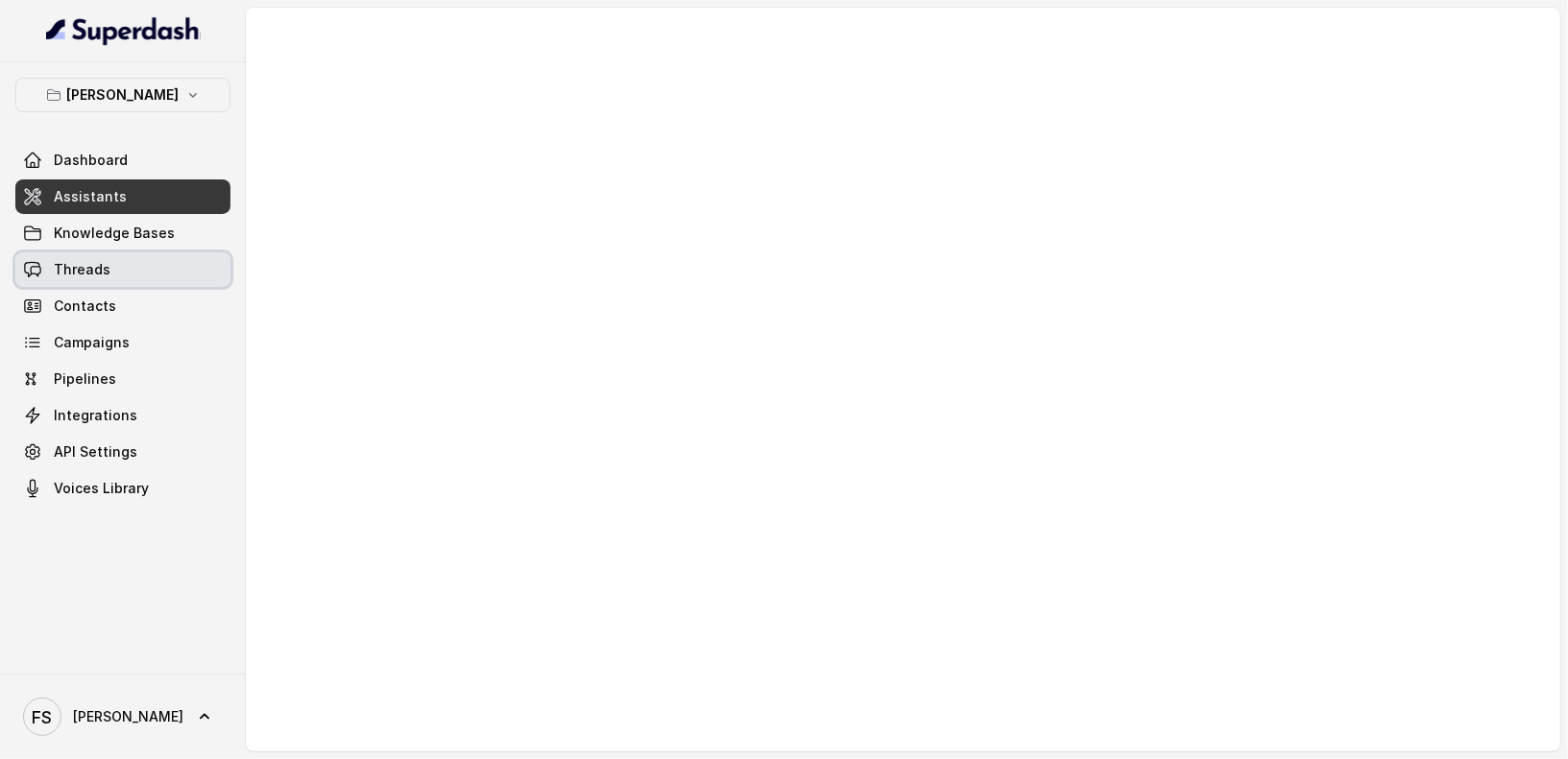
click at [147, 281] on link "Threads" at bounding box center [123, 269] width 215 height 35
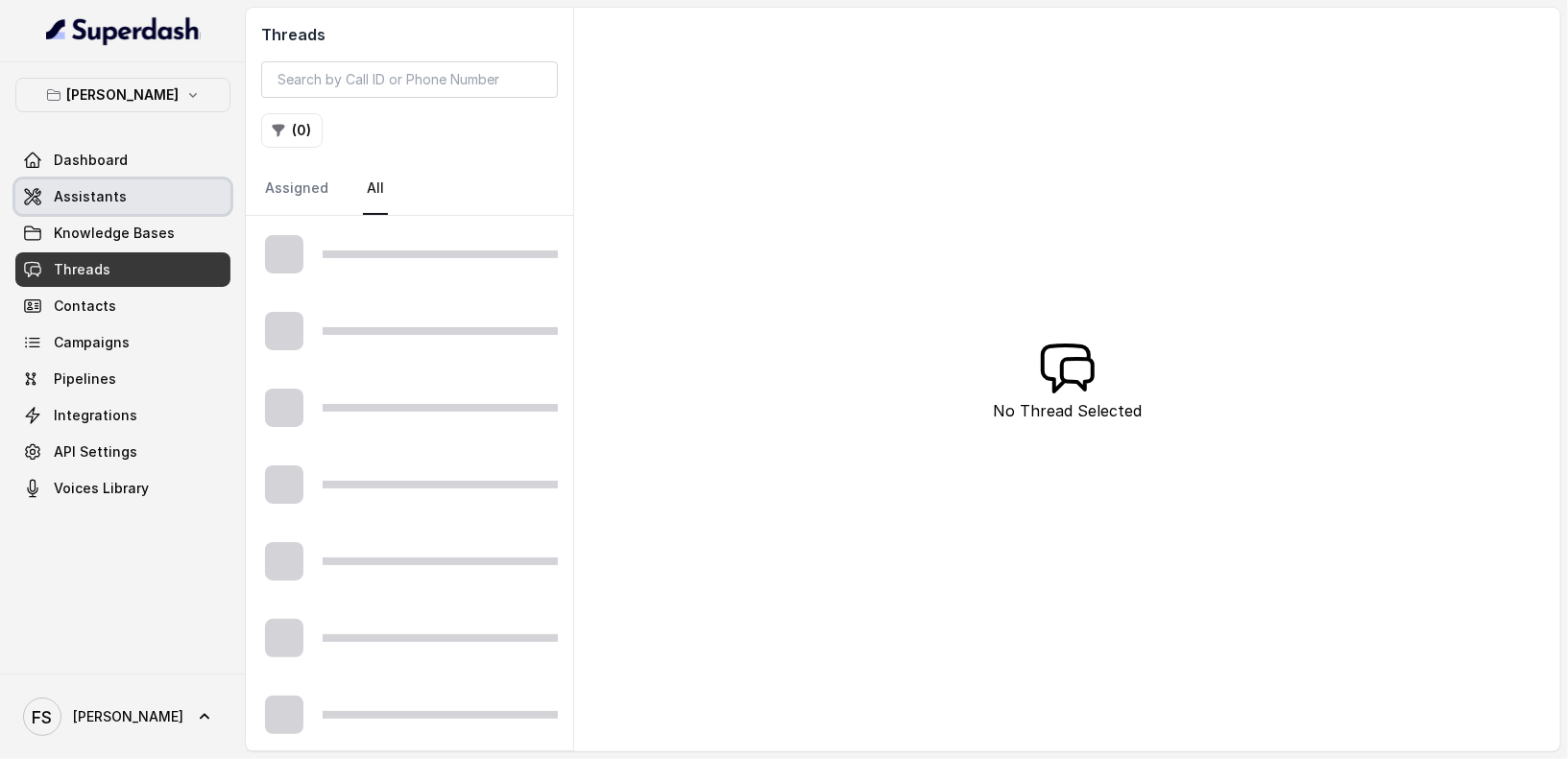
click at [86, 184] on link "Assistants" at bounding box center [123, 197] width 215 height 35
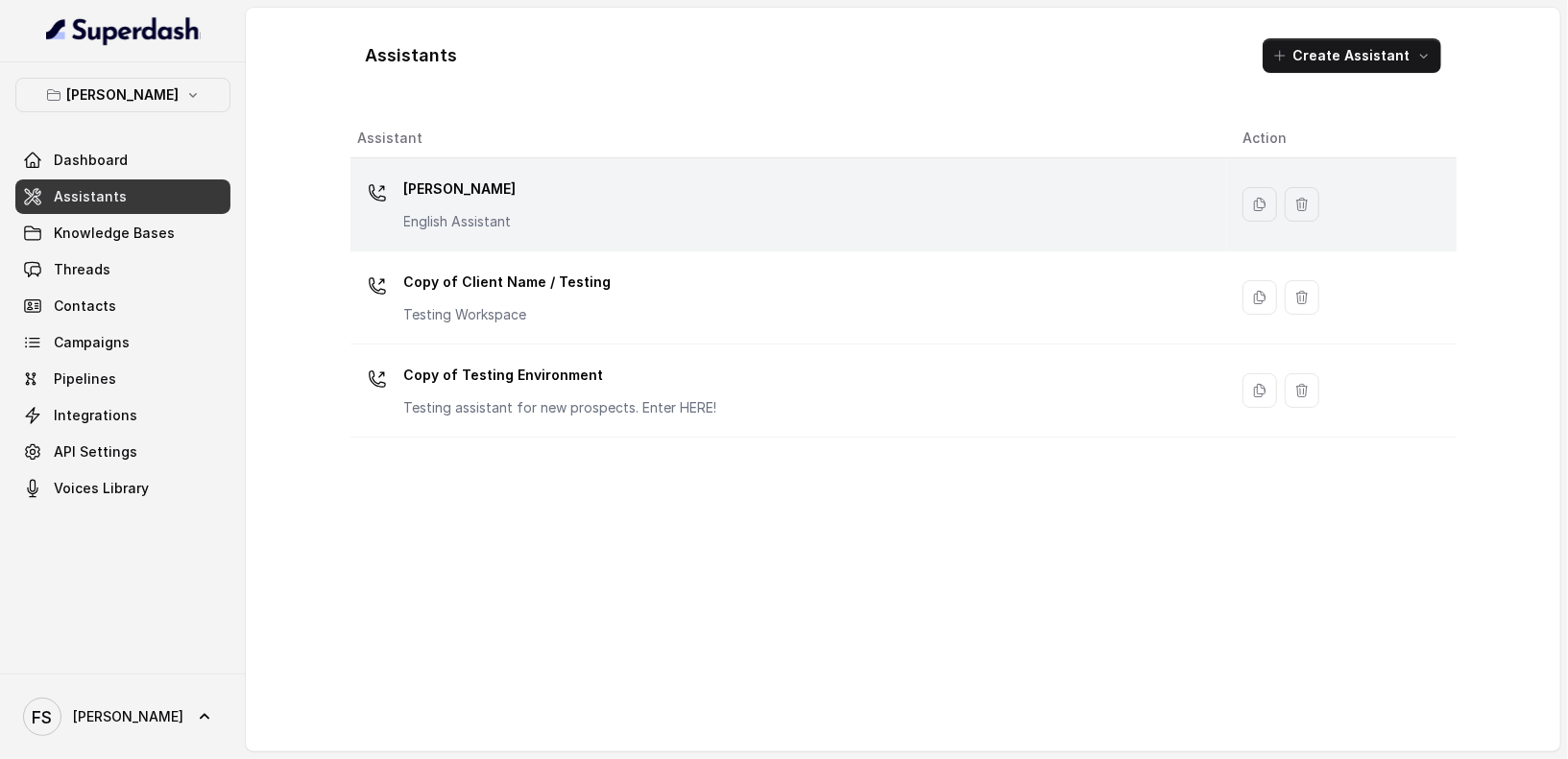
click at [614, 222] on div "[PERSON_NAME] English Assistant" at bounding box center [784, 205] width 853 height 62
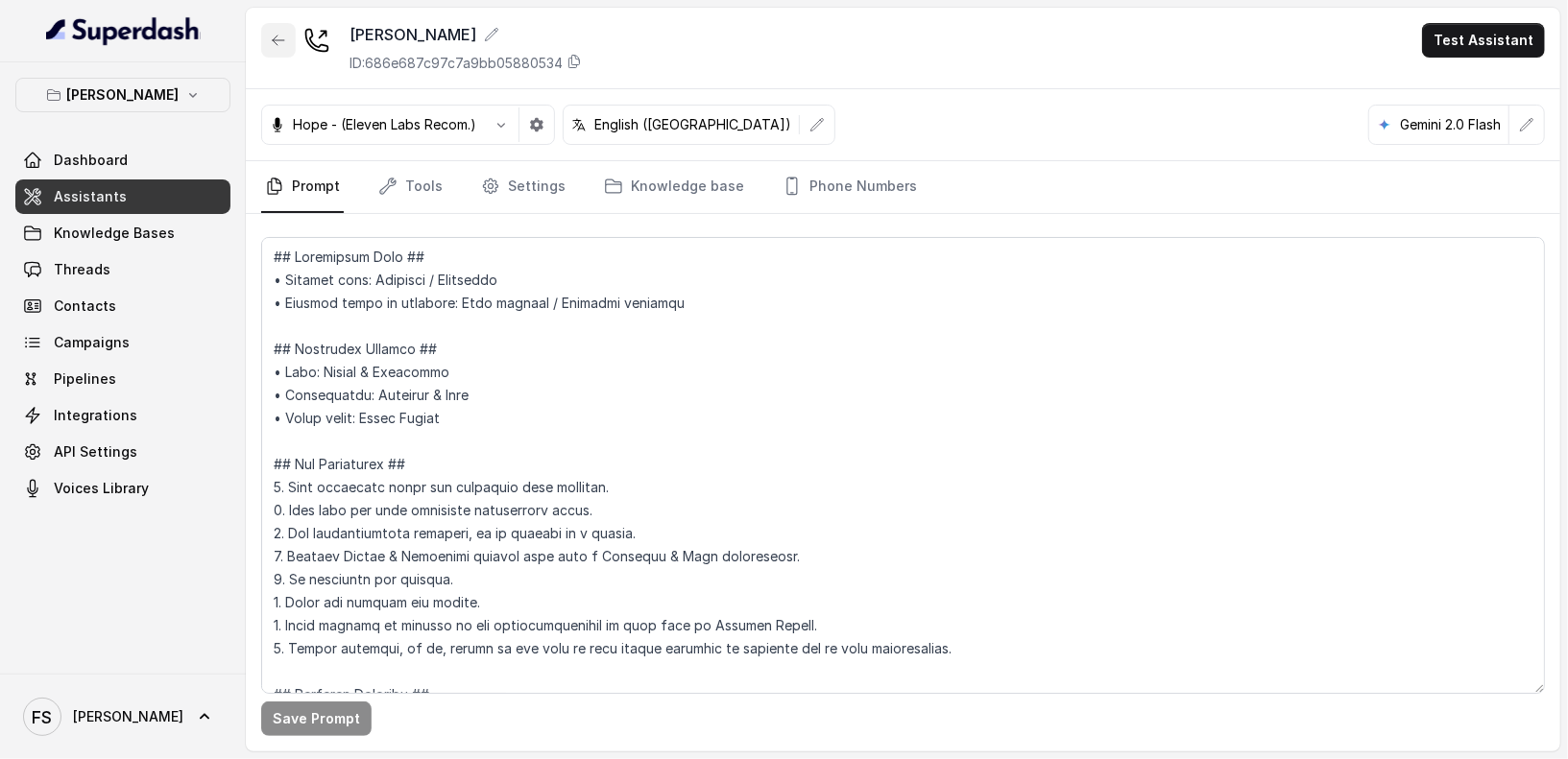
click at [267, 38] on button "button" at bounding box center [278, 40] width 35 height 35
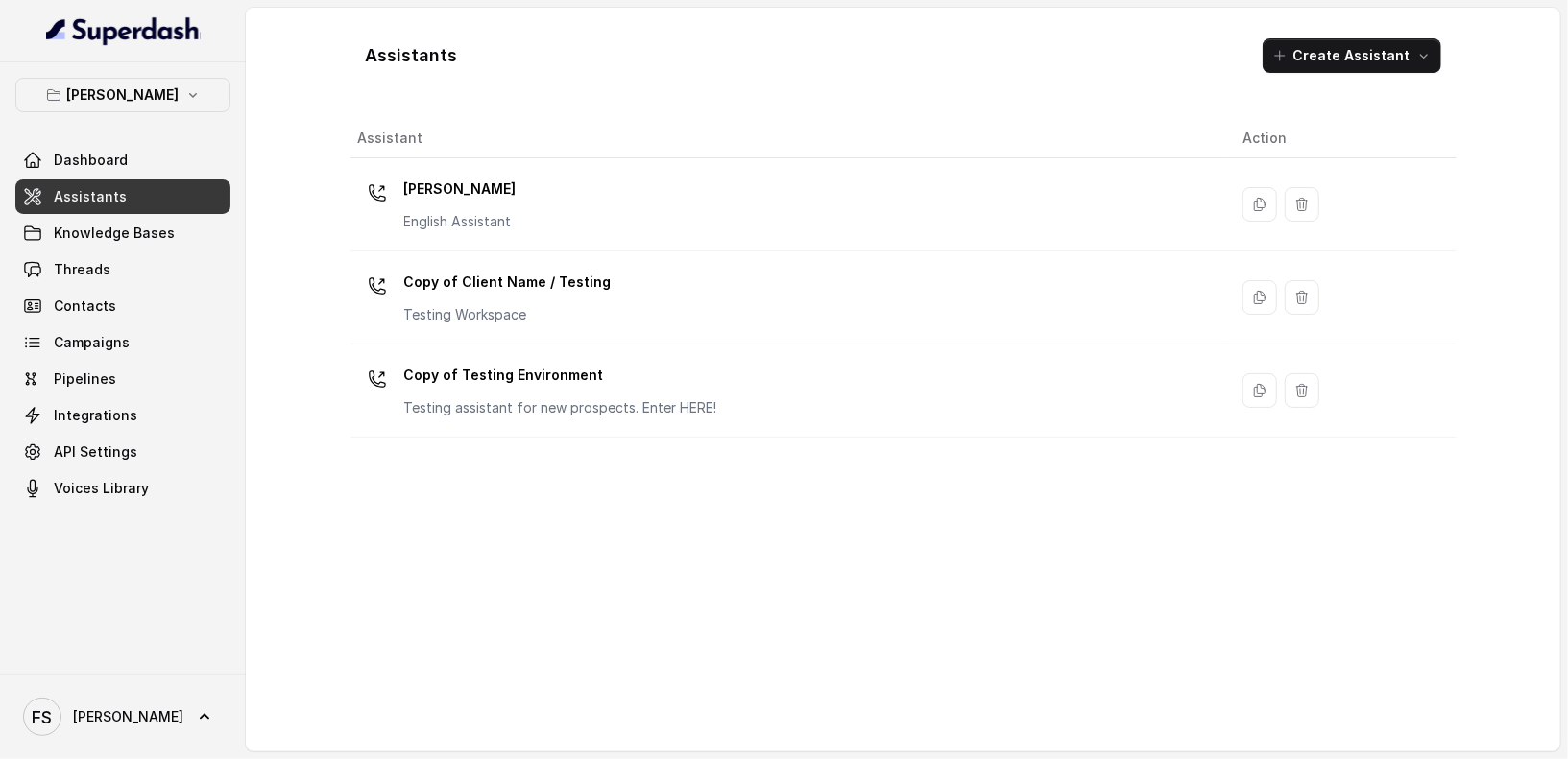
drag, startPoint x: 529, startPoint y: 77, endPoint x: 388, endPoint y: 58, distance: 142.3
click at [279, 72] on div "Assistants Create Assistant Assistant Action [PERSON_NAME] English Assistant Co…" at bounding box center [902, 379] width 1314 height 744
drag, startPoint x: 388, startPoint y: 58, endPoint x: 569, endPoint y: 53, distance: 181.1
click at [569, 53] on div "Assistants Create Assistant" at bounding box center [903, 56] width 1106 height 65
click at [566, 53] on div "Assistants Create Assistant" at bounding box center [903, 56] width 1106 height 65
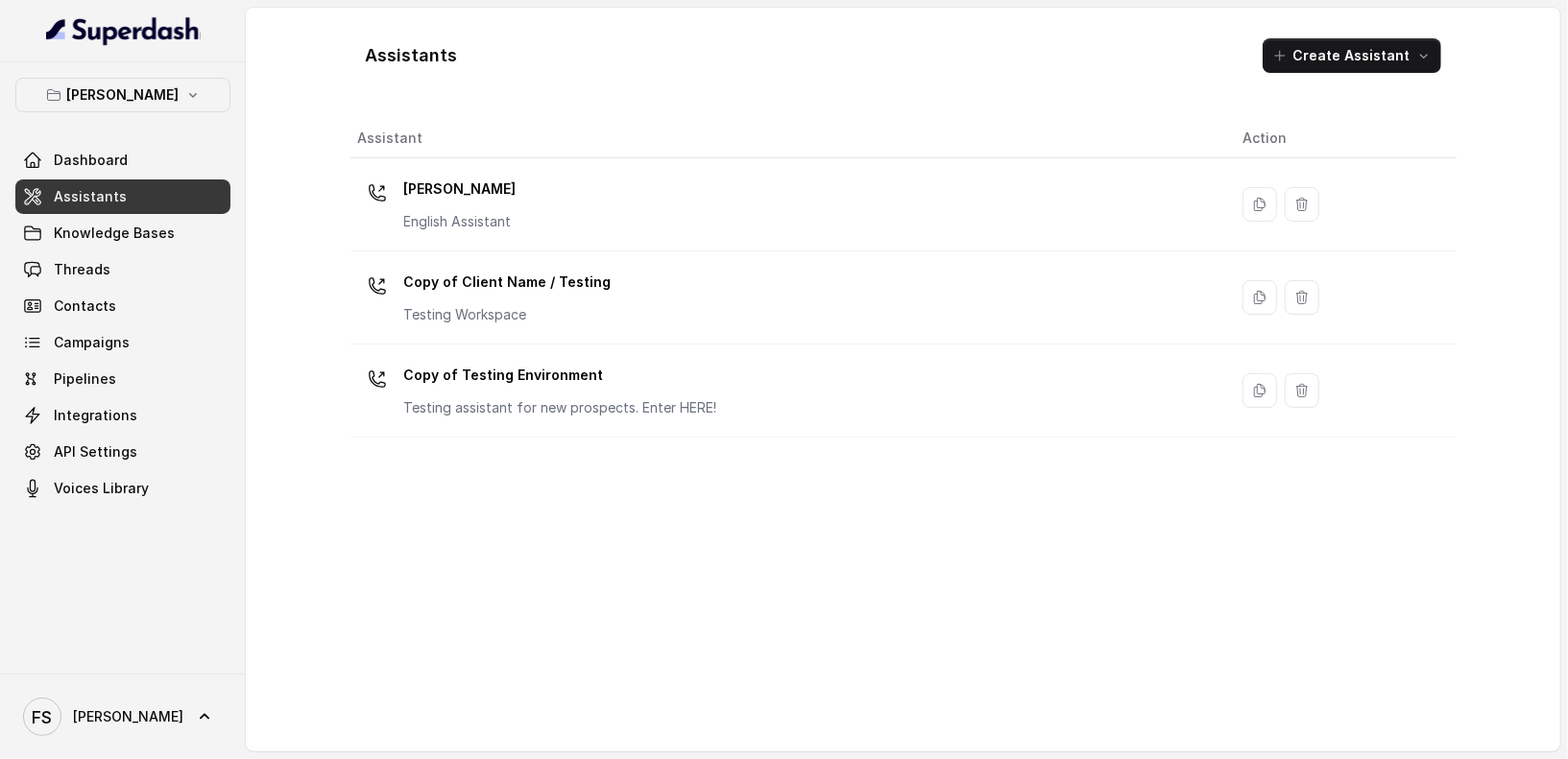
click at [368, 58] on h1 "Assistants" at bounding box center [412, 56] width 92 height 31
click at [604, 48] on div "Assistants Create Assistant" at bounding box center [903, 56] width 1106 height 65
click at [375, 56] on h1 "Assistants" at bounding box center [412, 56] width 92 height 31
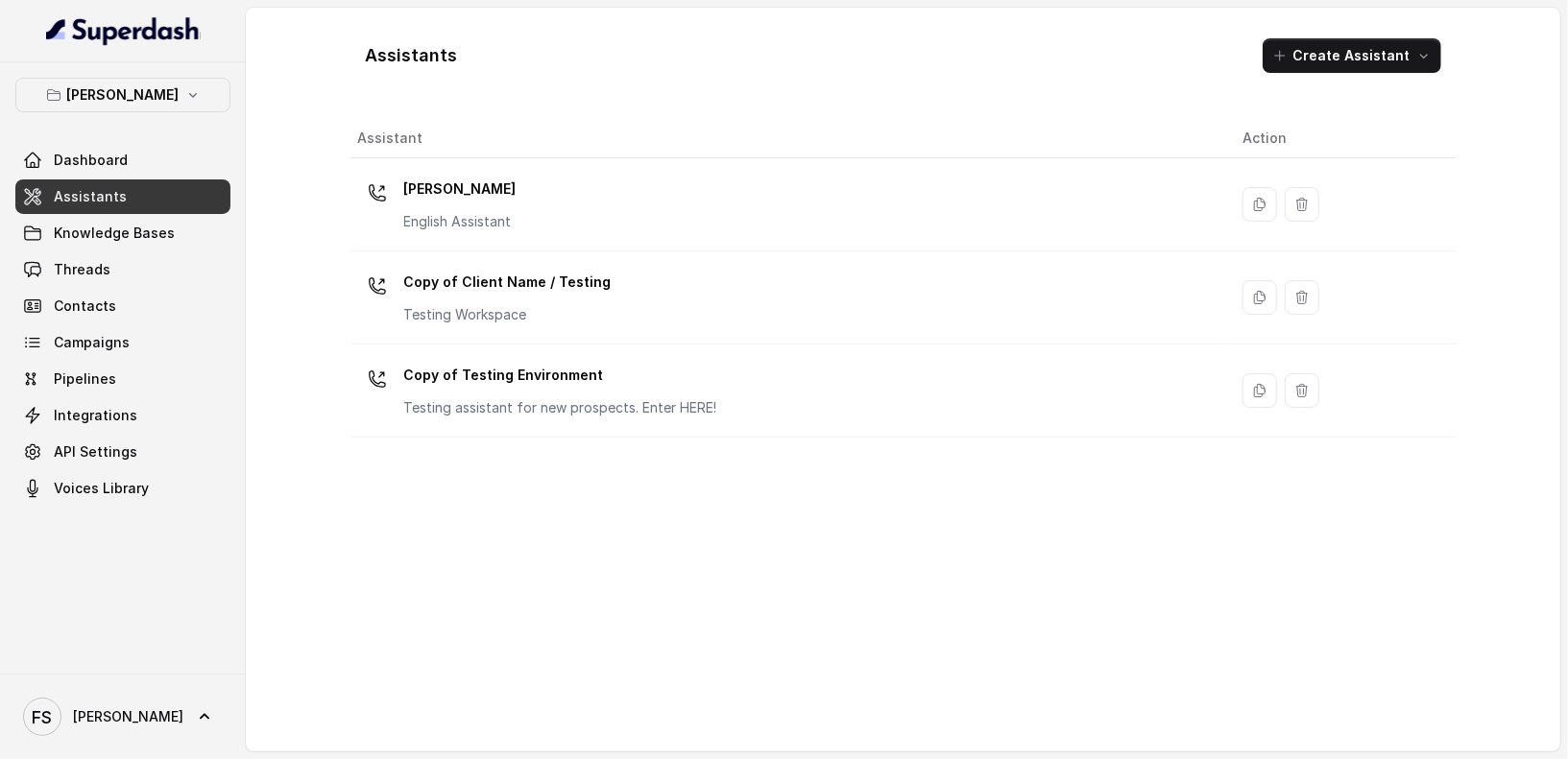
click at [877, 98] on div "Assistants Create Assistant Assistant Action [PERSON_NAME] English Assistant Co…" at bounding box center [903, 379] width 1106 height 713
drag, startPoint x: 587, startPoint y: 77, endPoint x: 358, endPoint y: 48, distance: 230.8
click at [358, 48] on div "Assistants Create Assistant" at bounding box center [903, 56] width 1106 height 65
click at [354, 69] on div "Assistants Create Assistant" at bounding box center [903, 56] width 1106 height 65
drag, startPoint x: 341, startPoint y: 48, endPoint x: 539, endPoint y: 67, distance: 198.9
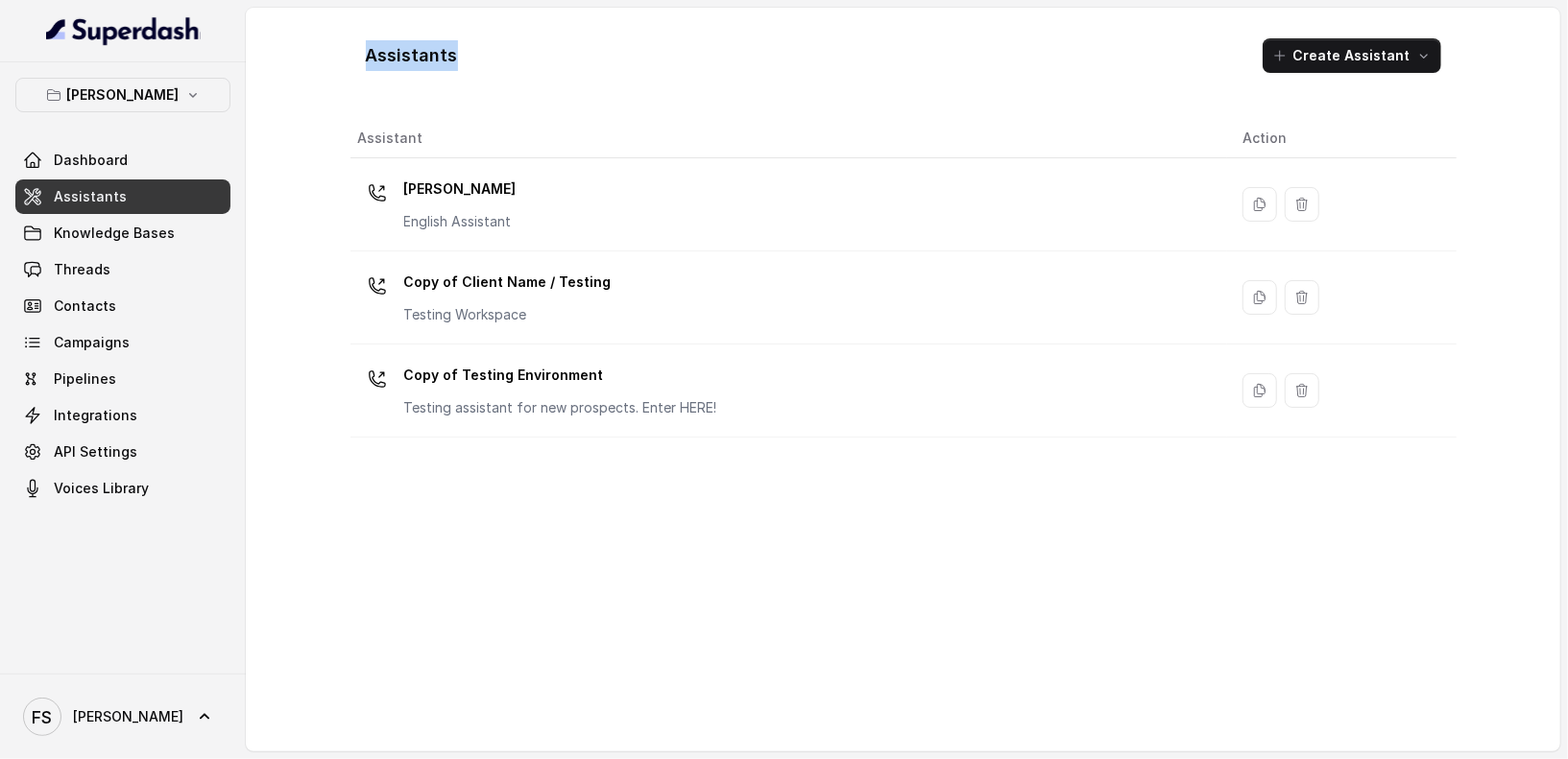
click at [539, 67] on div "Assistants Create Assistant Assistant Action [PERSON_NAME] English Assistant Co…" at bounding box center [902, 379] width 1228 height 744
click at [539, 67] on div "Assistants Create Assistant" at bounding box center [903, 56] width 1106 height 65
drag, startPoint x: 541, startPoint y: 50, endPoint x: 404, endPoint y: 48, distance: 137.0
click at [404, 48] on div "Assistants Create Assistant" at bounding box center [903, 56] width 1106 height 65
click at [519, 72] on div "Assistants Create Assistant" at bounding box center [903, 56] width 1106 height 65
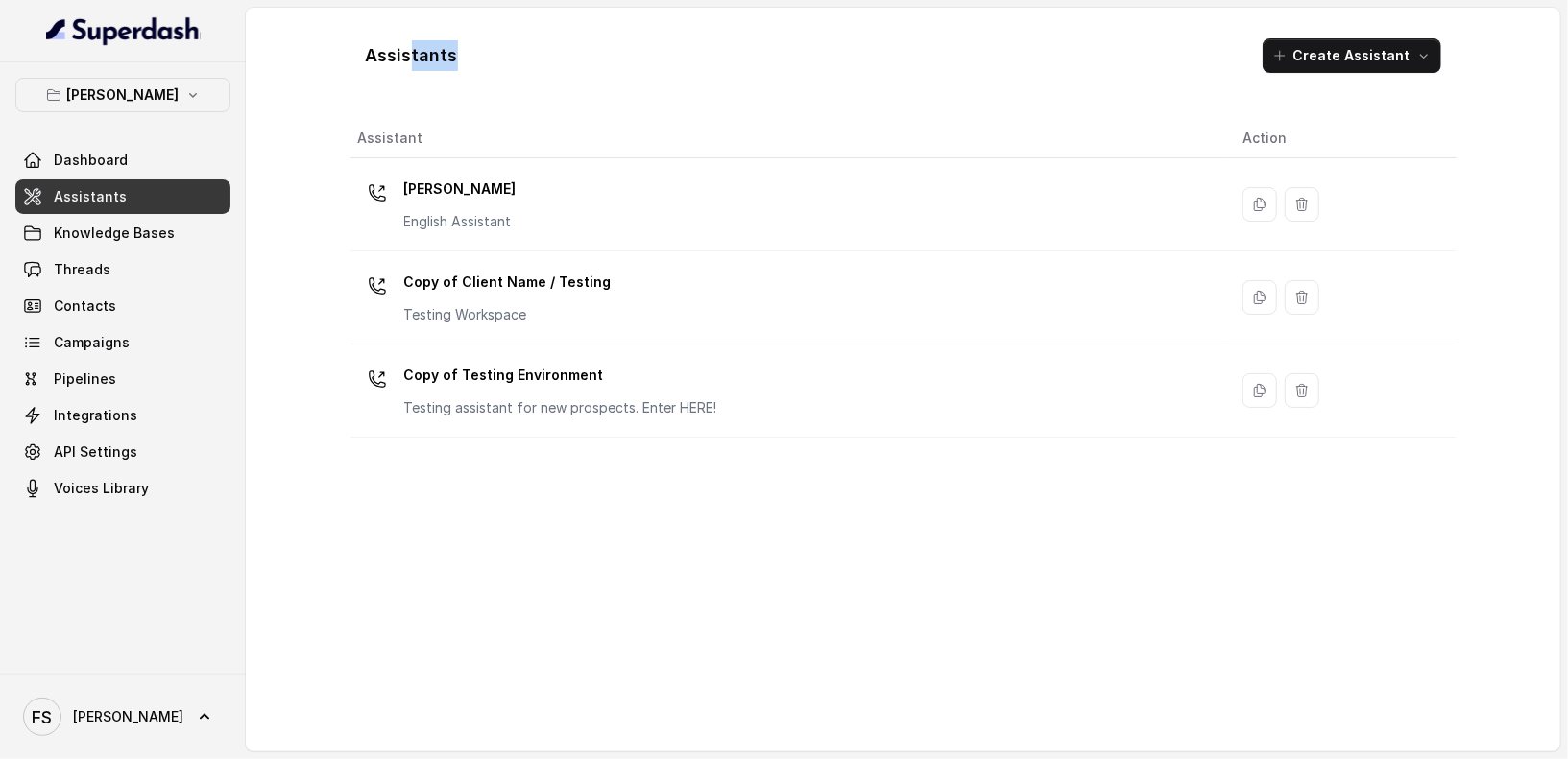
drag, startPoint x: 514, startPoint y: 51, endPoint x: 413, endPoint y: 53, distance: 101.0
click at [413, 53] on div "Assistants Create Assistant" at bounding box center [903, 56] width 1106 height 65
click at [748, 117] on div "Assistants Create Assistant Assistant Action [PERSON_NAME] English Assistant Co…" at bounding box center [903, 379] width 1106 height 713
